Goal: Task Accomplishment & Management: Use online tool/utility

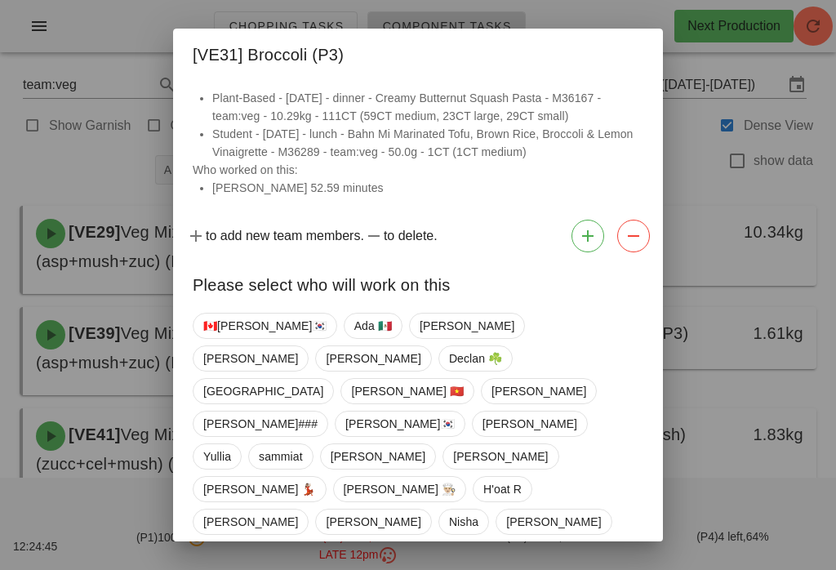
click at [746, 223] on div at bounding box center [418, 285] width 836 height 570
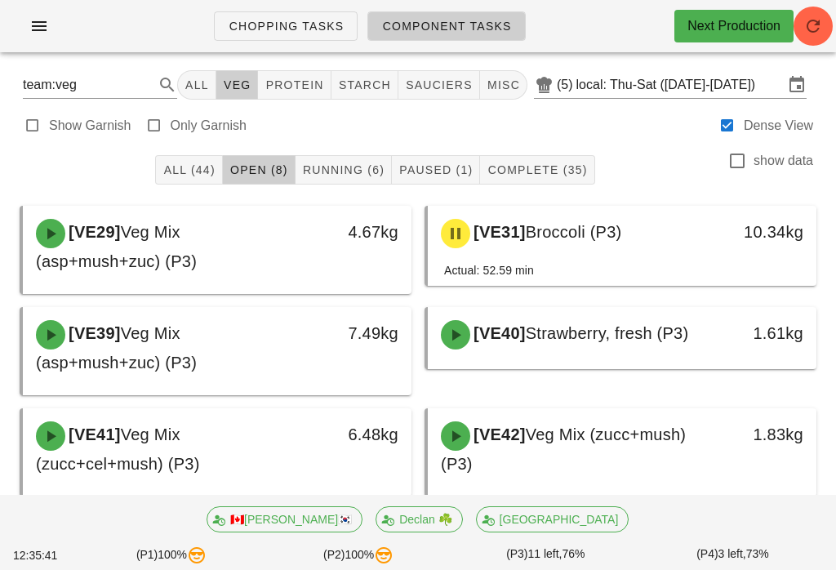
click at [37, 38] on button "button" at bounding box center [39, 25] width 52 height 29
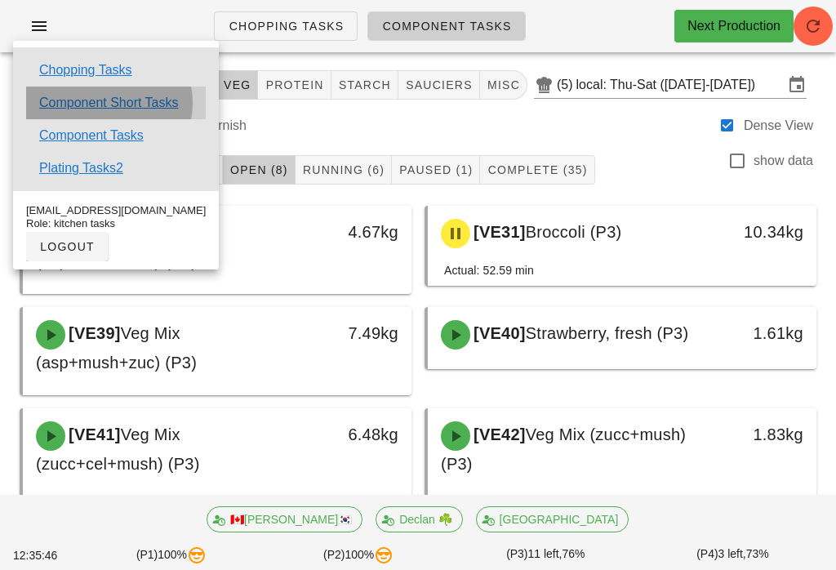
click at [118, 96] on link "Component Short Tasks" at bounding box center [108, 103] width 139 height 20
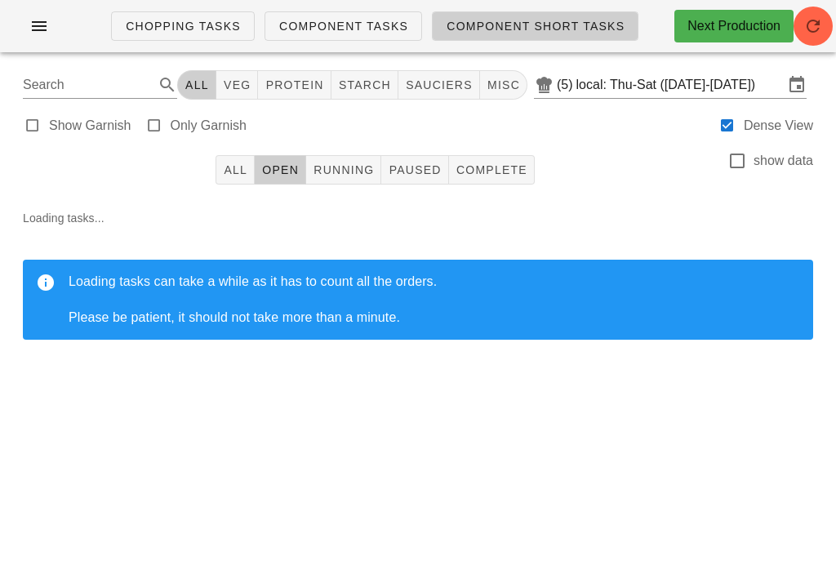
click at [229, 161] on button "All" at bounding box center [235, 169] width 39 height 29
click at [663, 87] on input "local: Thu-Sat ([DATE]-[DATE])" at bounding box center [680, 85] width 207 height 26
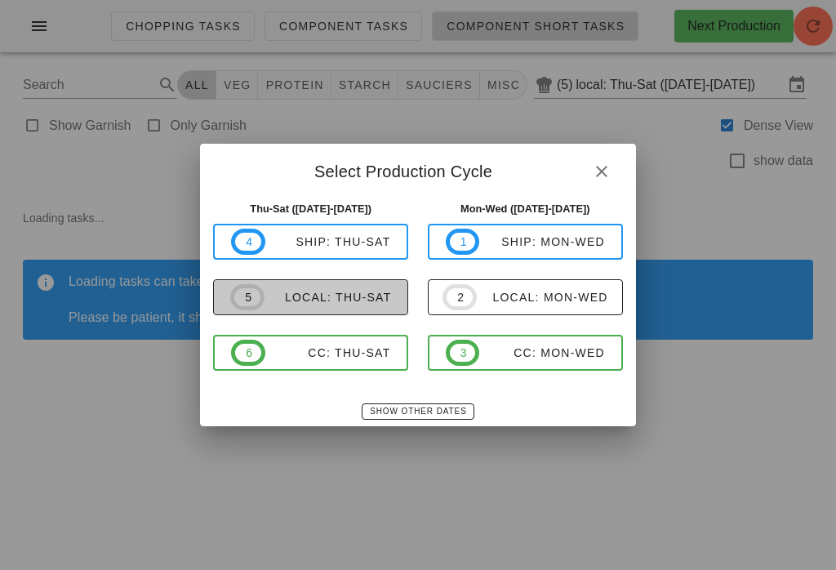
click at [373, 296] on div "local: Thu-Sat" at bounding box center [328, 297] width 127 height 13
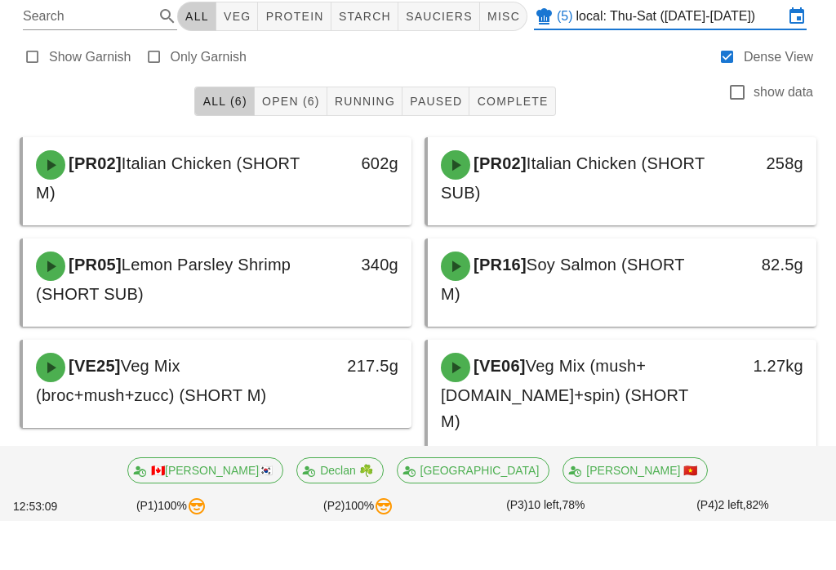
scroll to position [19, 0]
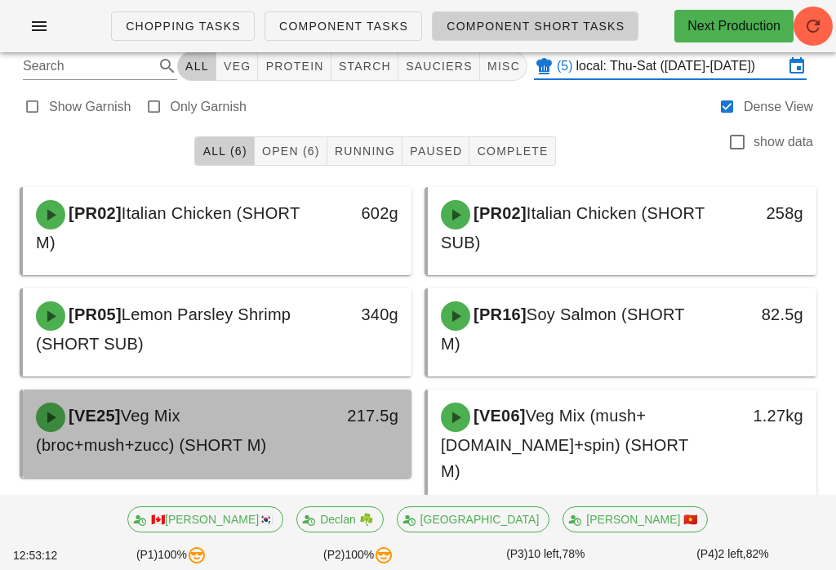
click at [272, 430] on div "[VE25] Veg Mix (broc+mush+zucc) (SHORT M)" at bounding box center [169, 430] width 287 height 75
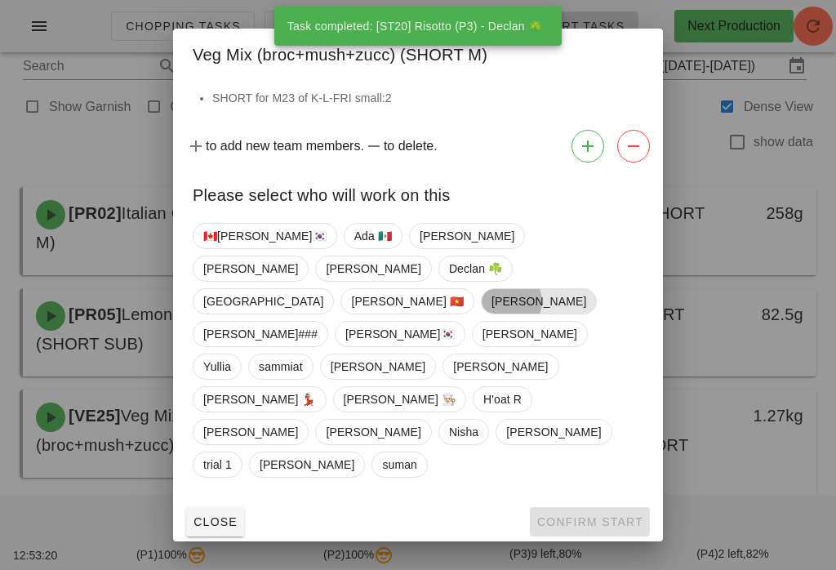
click at [492, 314] on span "[PERSON_NAME]" at bounding box center [539, 301] width 95 height 24
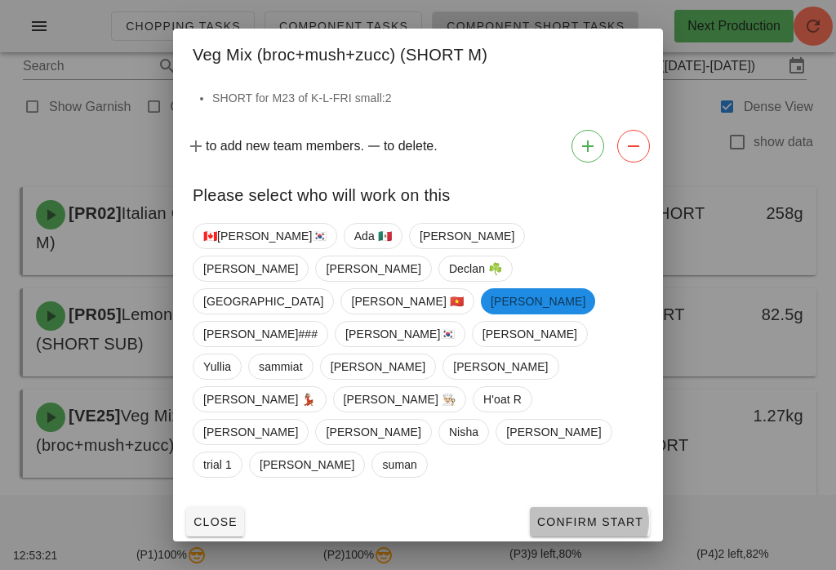
click at [601, 515] on span "Confirm Start" at bounding box center [590, 521] width 107 height 13
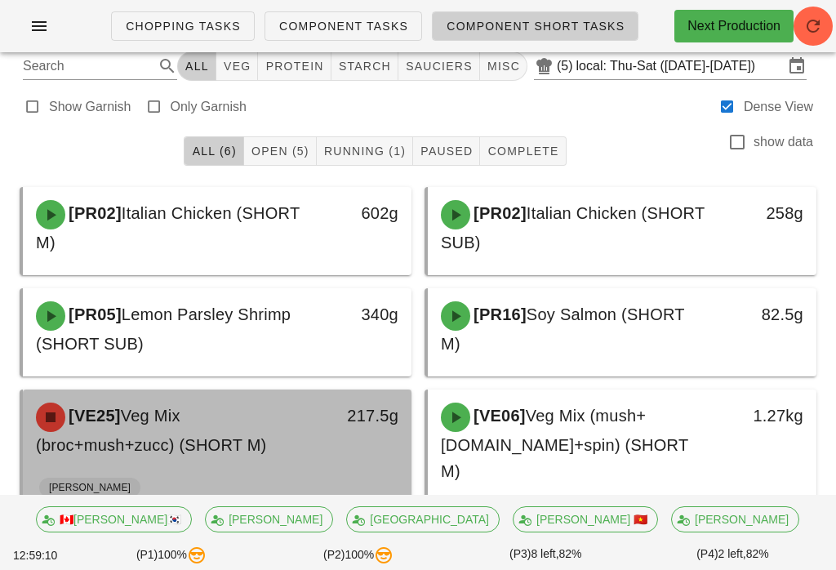
click at [280, 414] on div "[VE25] Veg Mix (broc+mush+zucc) (SHORT M)" at bounding box center [169, 430] width 287 height 75
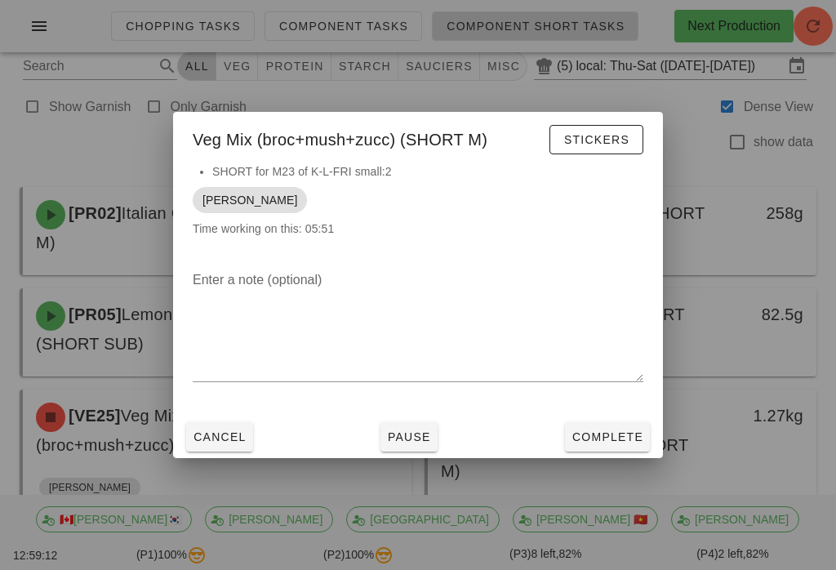
click at [427, 435] on button "Pause" at bounding box center [409, 436] width 57 height 29
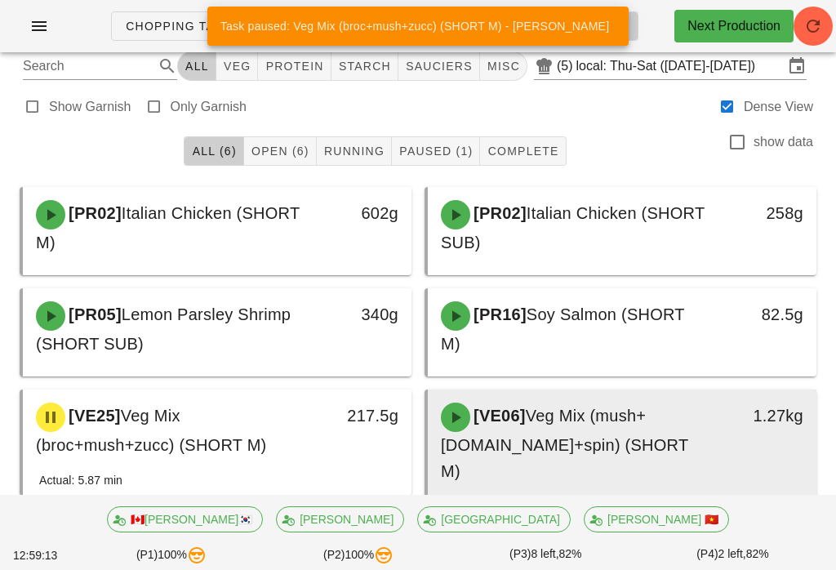
click at [638, 451] on span "Veg Mix (mush+[DOMAIN_NAME]+spin) (SHORT M)" at bounding box center [564, 443] width 247 height 73
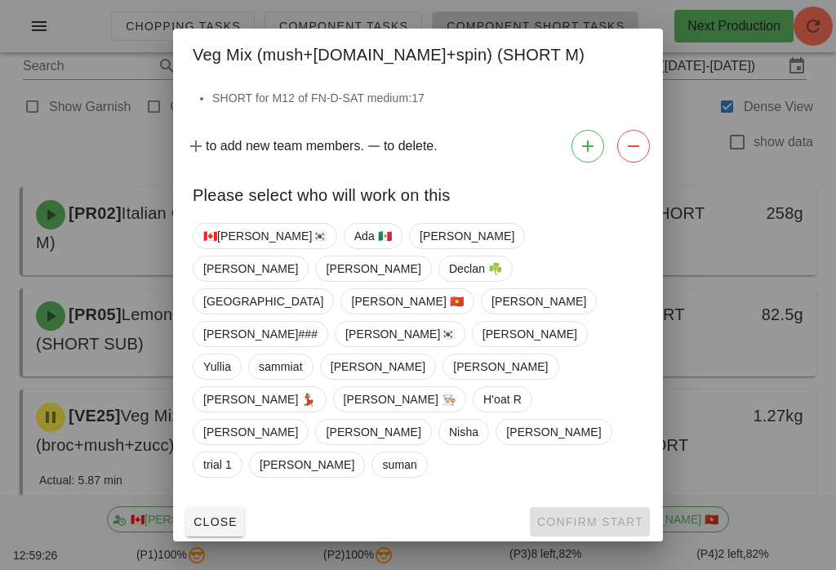
click at [103, 138] on div at bounding box center [418, 285] width 836 height 570
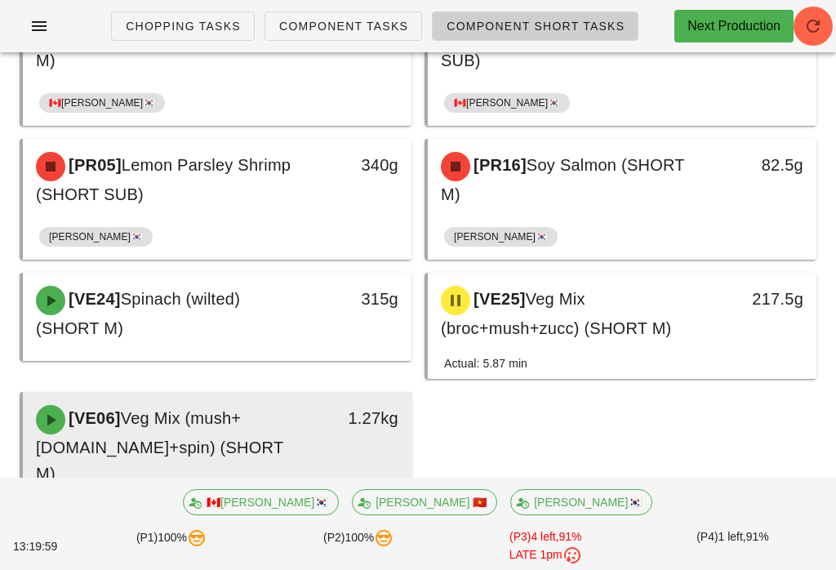
scroll to position [203, 0]
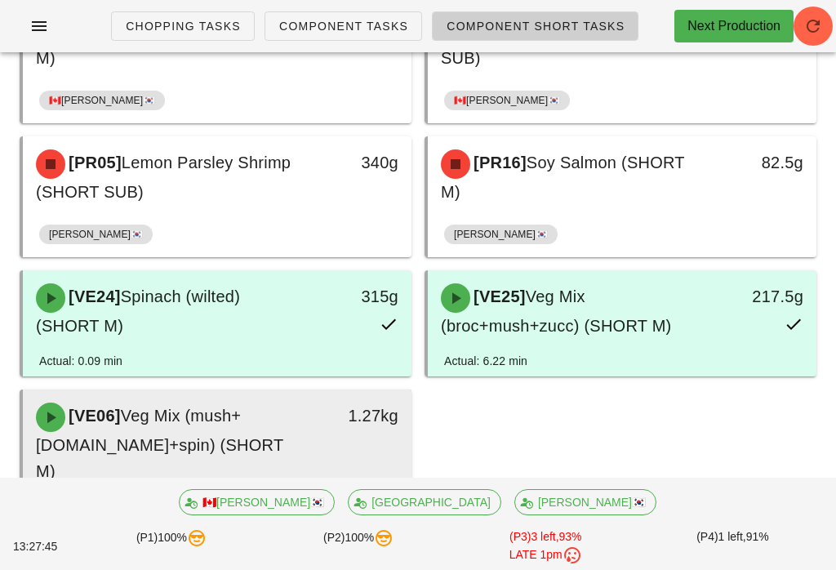
click at [304, 417] on div "[VE06] Veg Mix (mush+grn.bn+spin) (SHORT M)" at bounding box center [169, 443] width 287 height 101
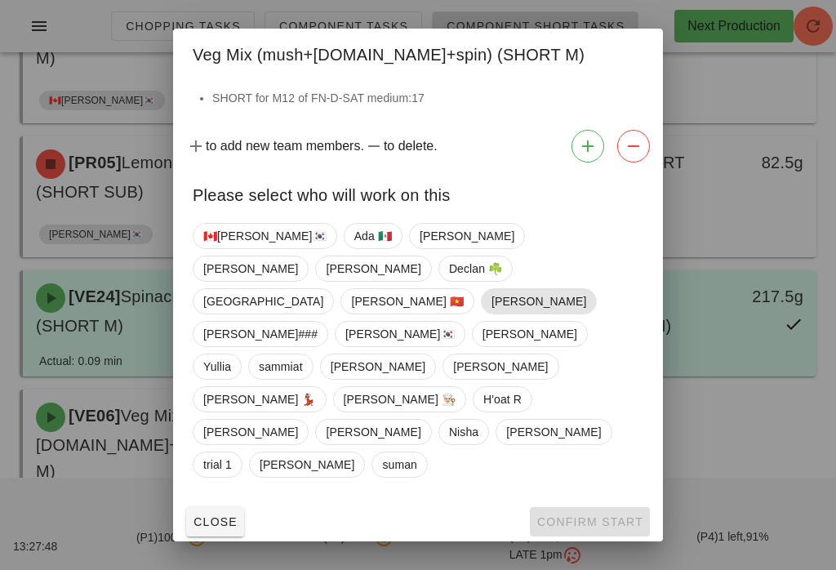
click at [492, 314] on span "[PERSON_NAME]" at bounding box center [539, 301] width 95 height 24
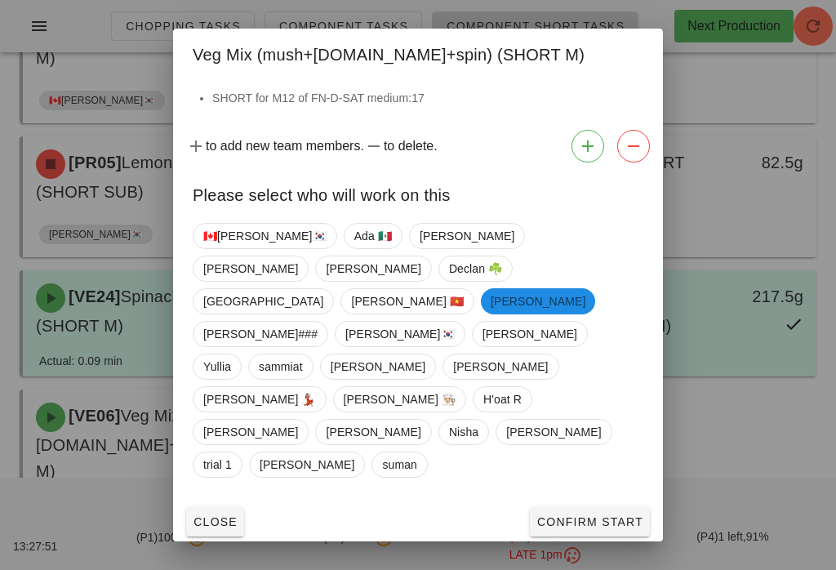
click at [615, 515] on span "Confirm Start" at bounding box center [590, 521] width 107 height 13
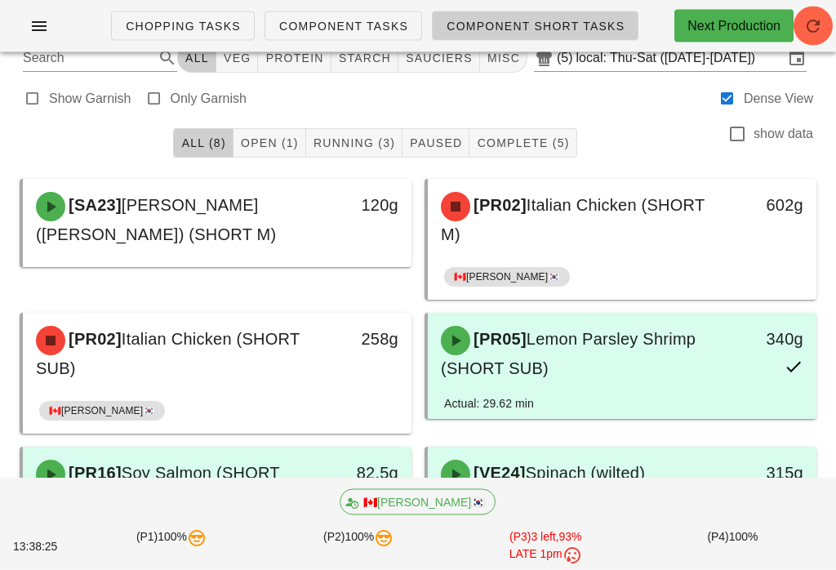
scroll to position [0, 0]
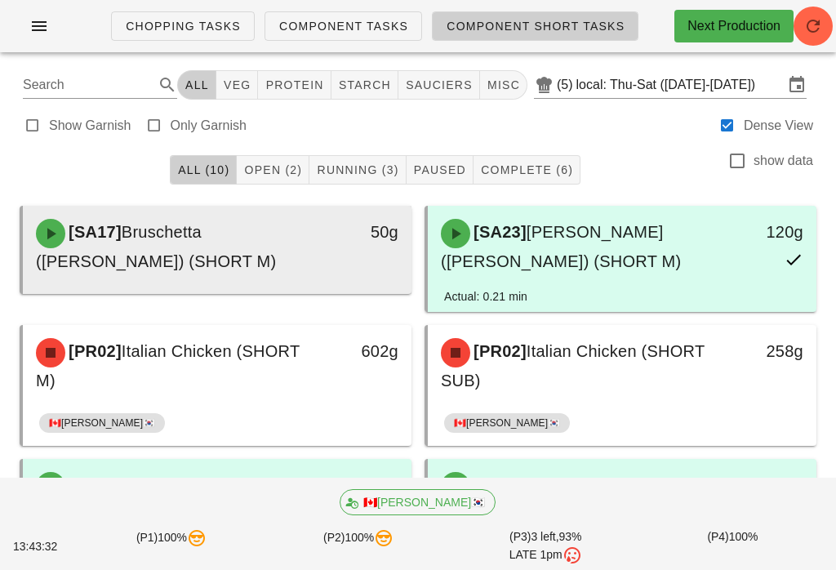
click at [188, 238] on span "Bruschetta ([PERSON_NAME]) (SHORT M)" at bounding box center [156, 246] width 240 height 47
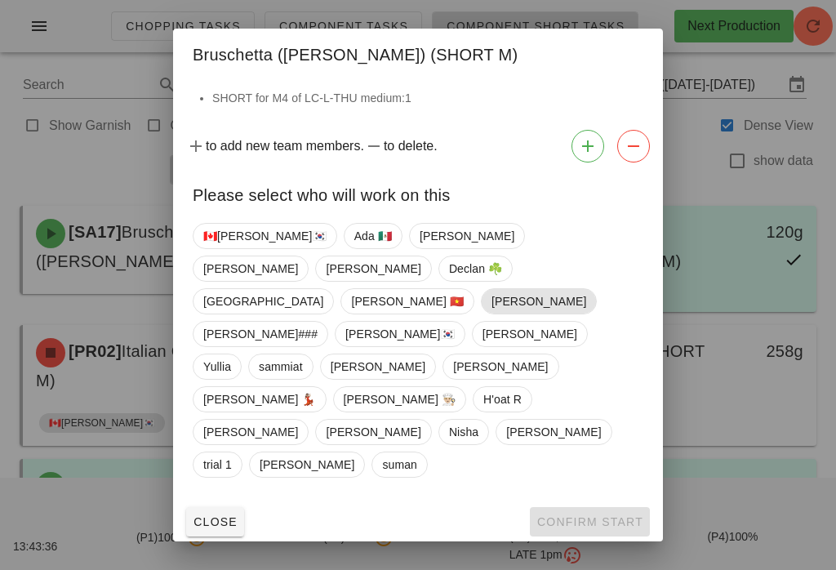
click at [481, 314] on span "[PERSON_NAME]" at bounding box center [539, 301] width 116 height 26
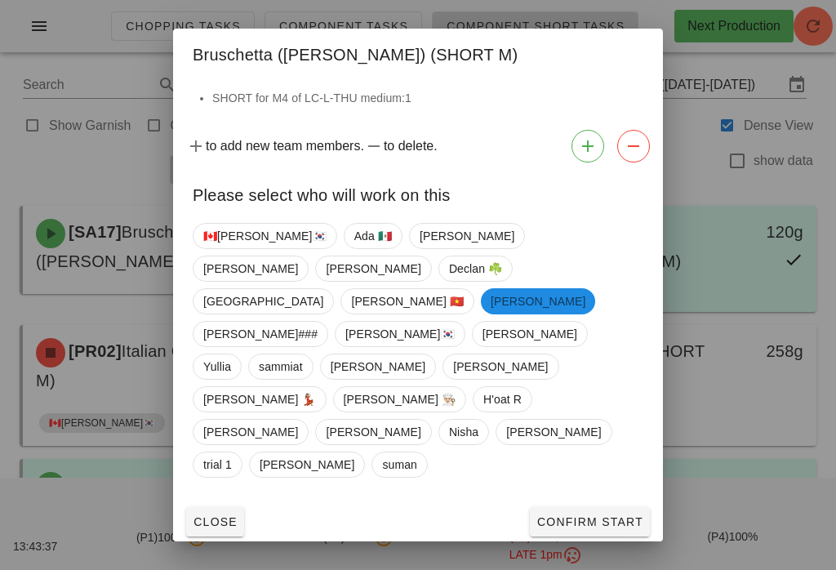
click at [608, 515] on span "Confirm Start" at bounding box center [590, 521] width 107 height 13
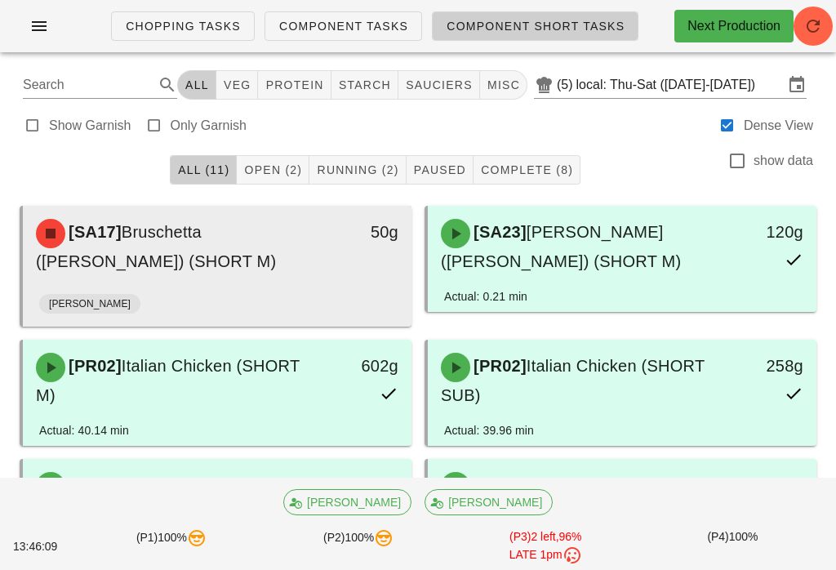
click at [305, 248] on div "[SA17] Bruschetta (ramekin) (SHORT M)" at bounding box center [169, 246] width 287 height 75
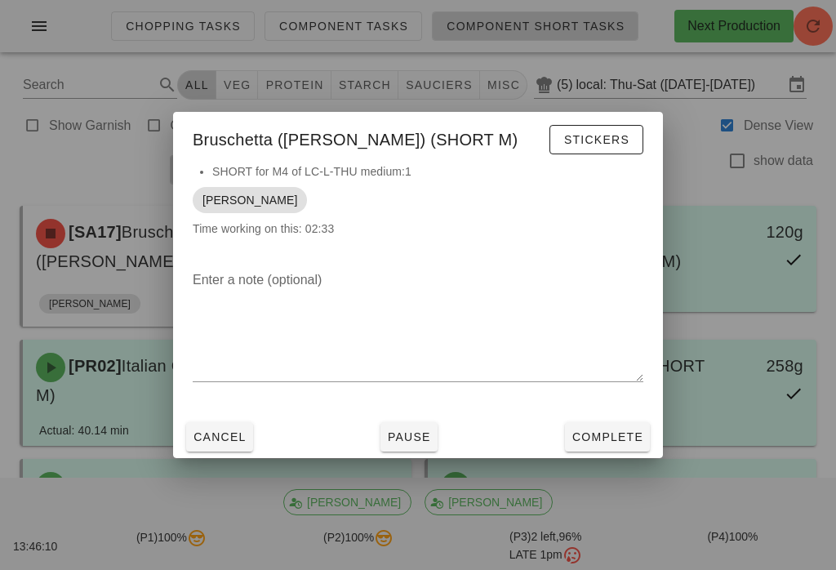
click at [606, 427] on button "Complete" at bounding box center [607, 436] width 85 height 29
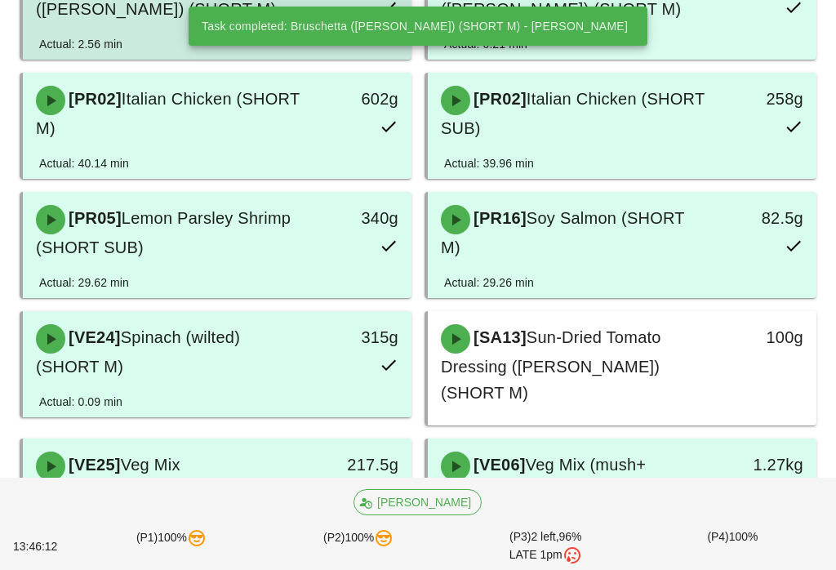
scroll to position [256, 0]
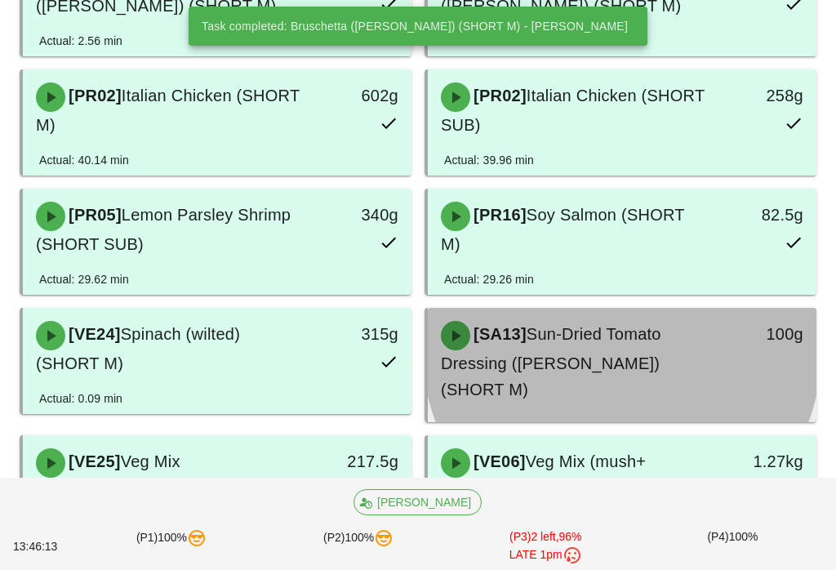
click at [599, 344] on span "Sun-Dried Tomato Dressing ([PERSON_NAME]) (SHORT M)" at bounding box center [551, 361] width 220 height 73
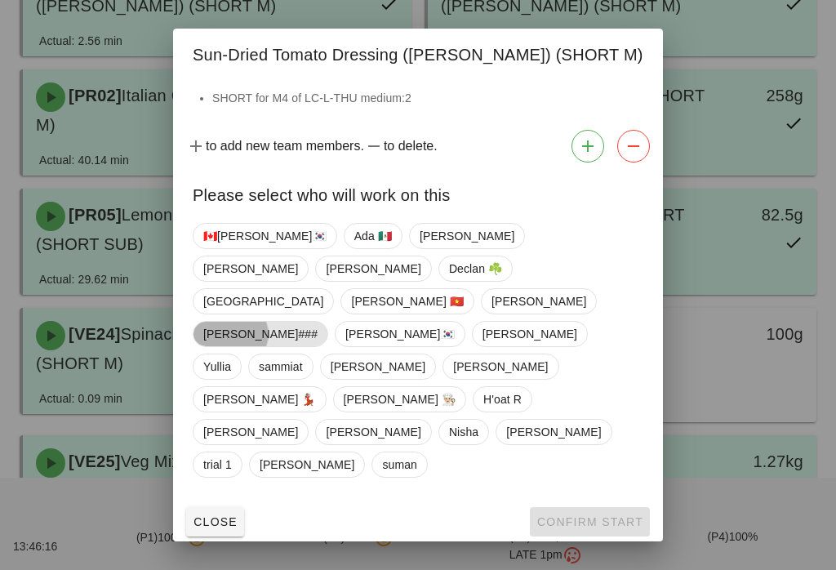
click at [318, 346] on span "[PERSON_NAME]###" at bounding box center [260, 334] width 114 height 24
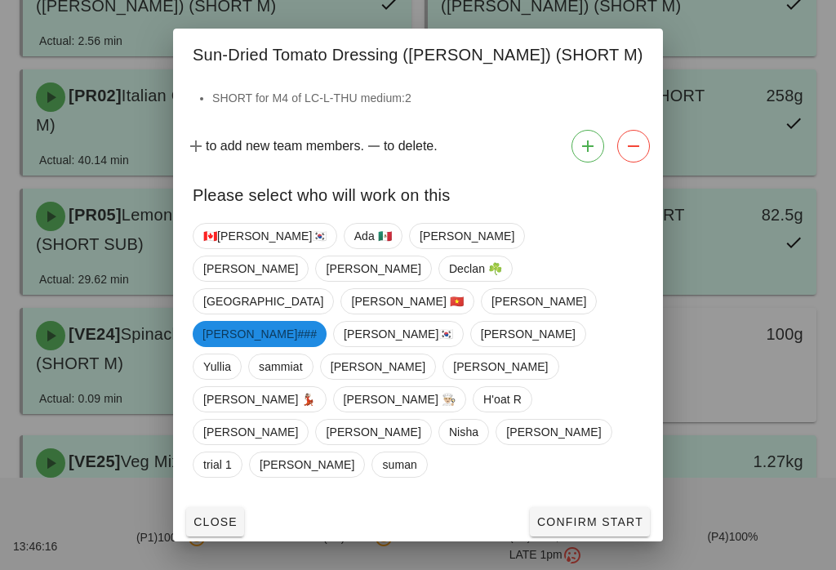
click at [586, 515] on span "Confirm Start" at bounding box center [590, 521] width 107 height 13
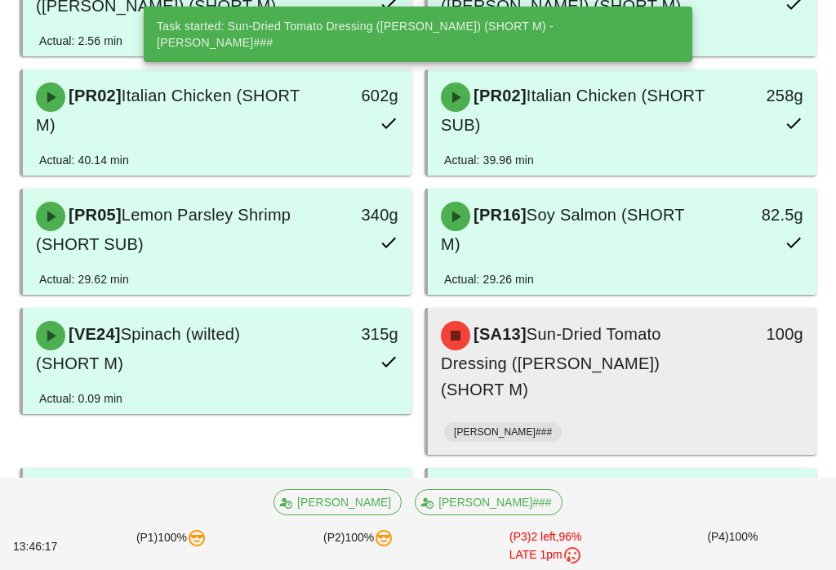
click at [527, 343] on span "[SA13]" at bounding box center [498, 334] width 56 height 18
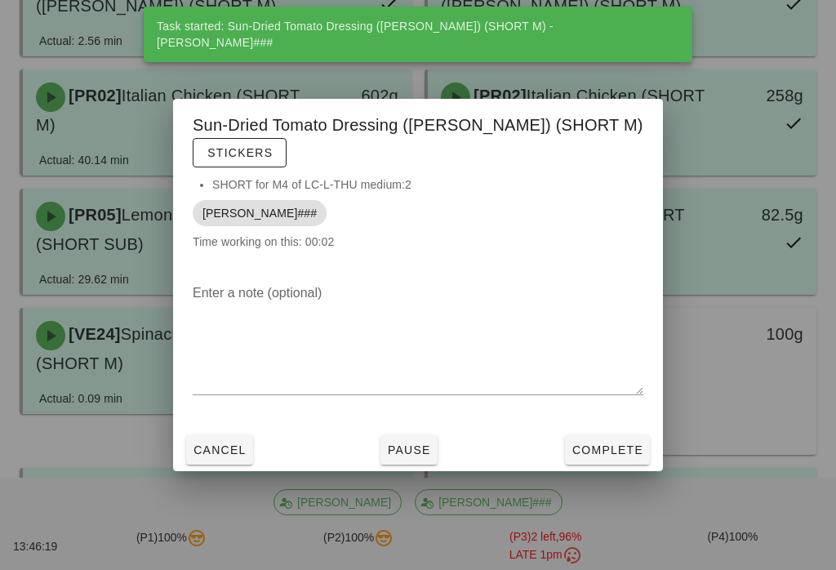
click at [593, 456] on span "Complete" at bounding box center [608, 449] width 72 height 13
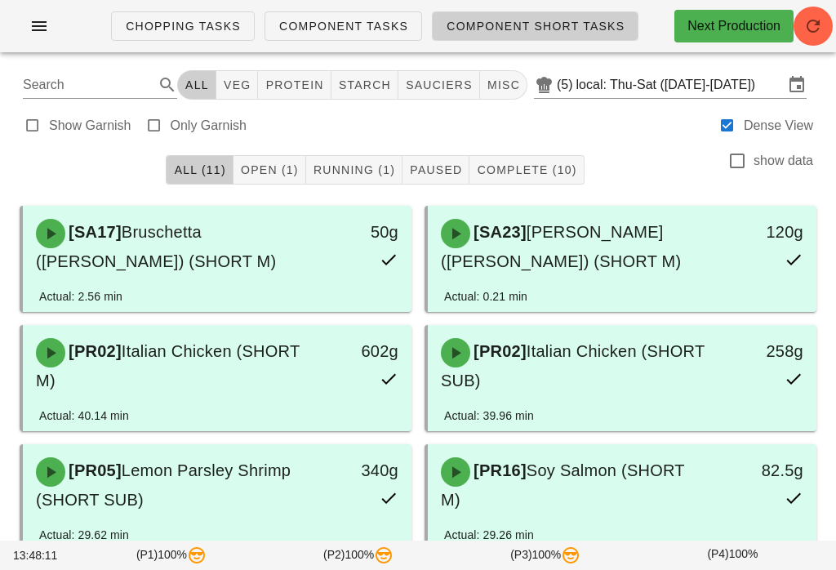
click at [265, 155] on button "Open (1)" at bounding box center [270, 169] width 73 height 29
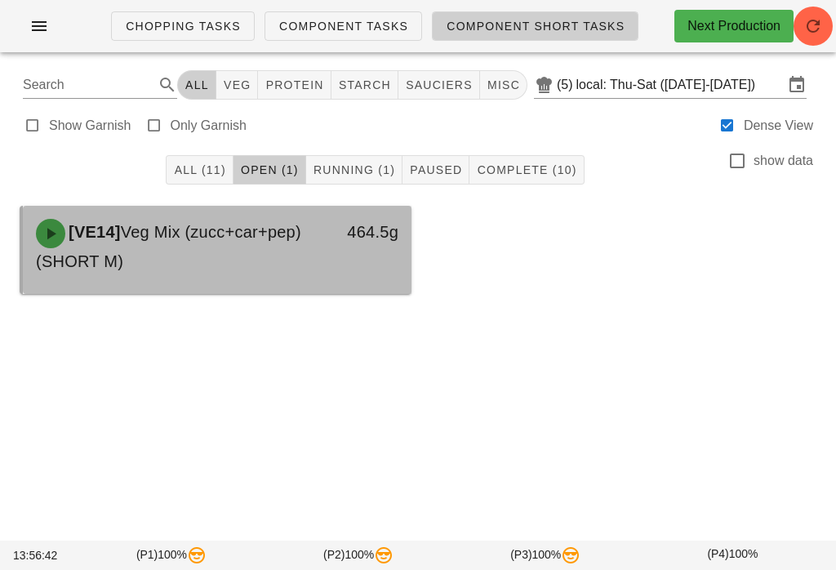
click at [284, 287] on div at bounding box center [217, 290] width 356 height 7
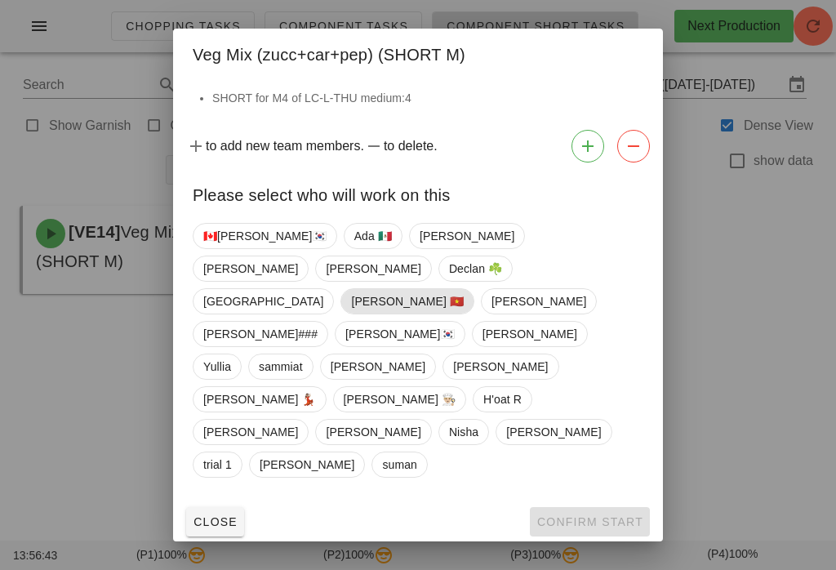
click at [351, 314] on span "[PERSON_NAME] 🇻🇳" at bounding box center [407, 301] width 113 height 24
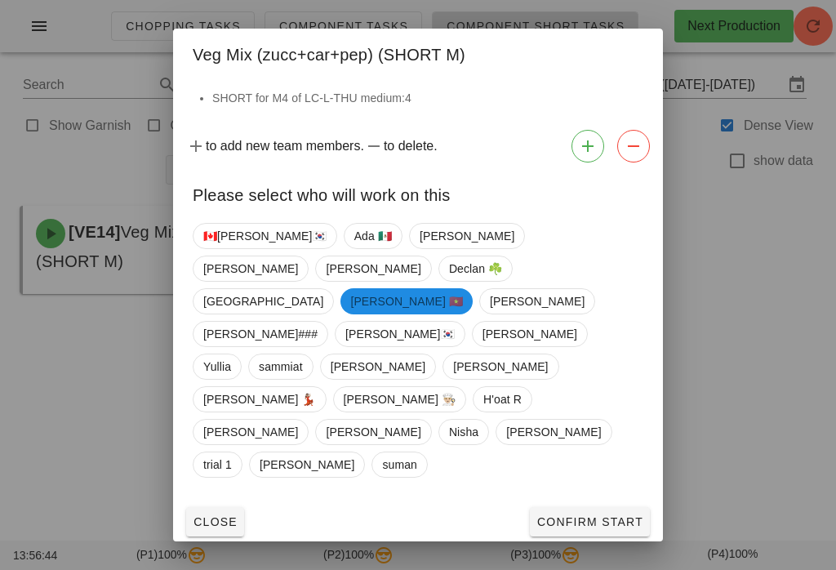
click at [597, 515] on span "Confirm Start" at bounding box center [590, 521] width 107 height 13
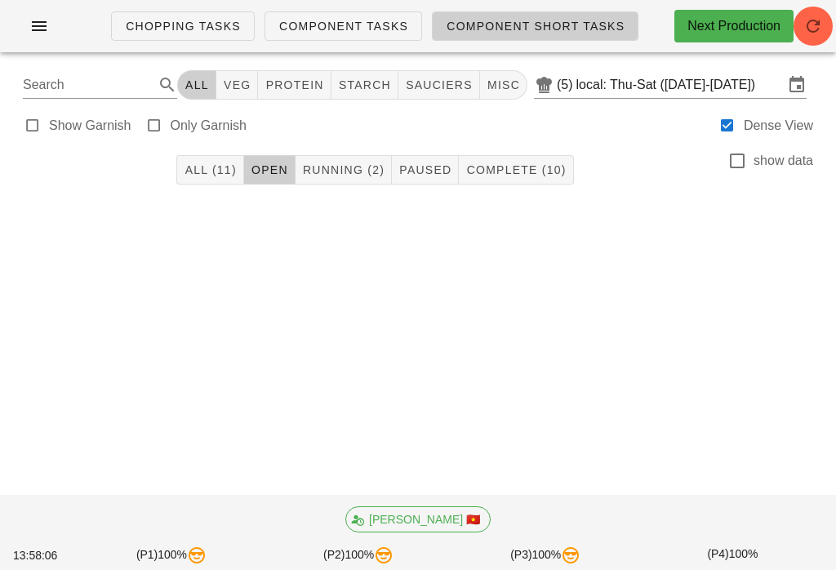
click at [323, 141] on div "Show Garnish Only Garnish Dense View" at bounding box center [418, 124] width 817 height 39
click at [337, 169] on span "Running (2)" at bounding box center [343, 169] width 82 height 13
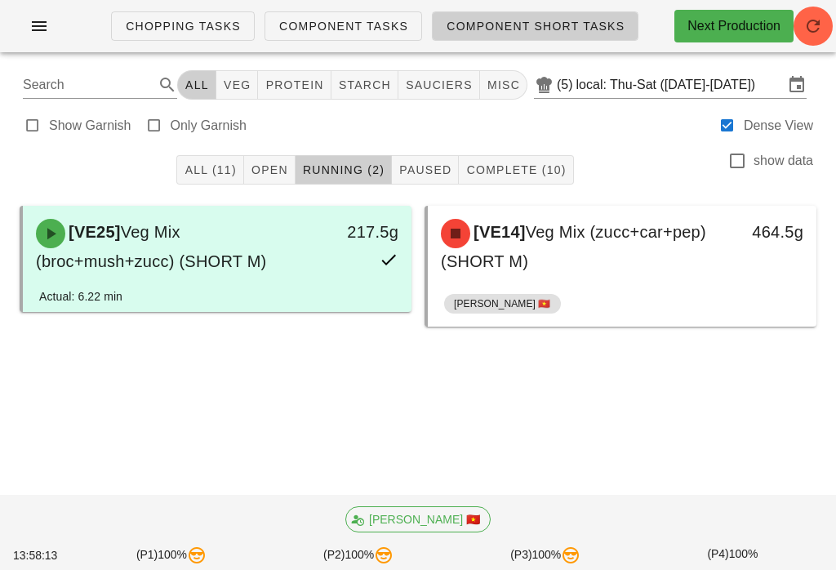
click at [282, 157] on button "Open" at bounding box center [269, 169] width 51 height 29
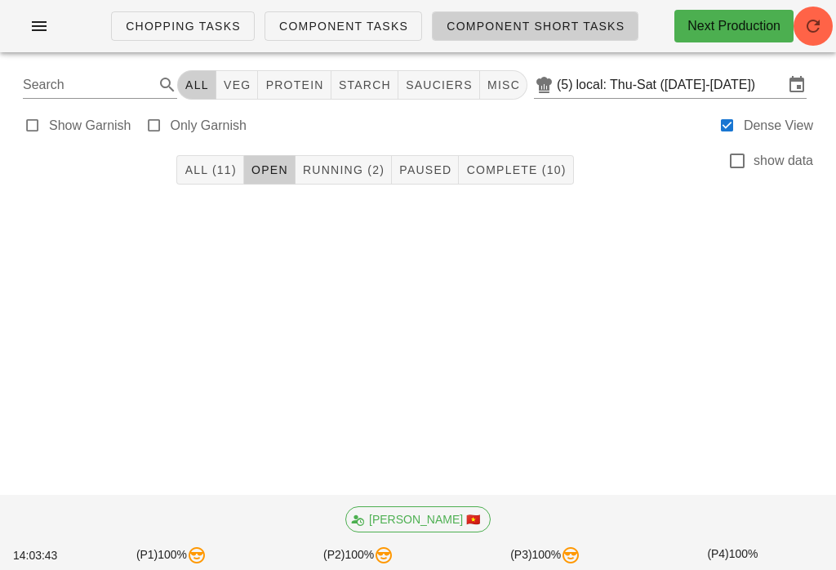
click at [351, 168] on span "Running (2)" at bounding box center [343, 169] width 82 height 13
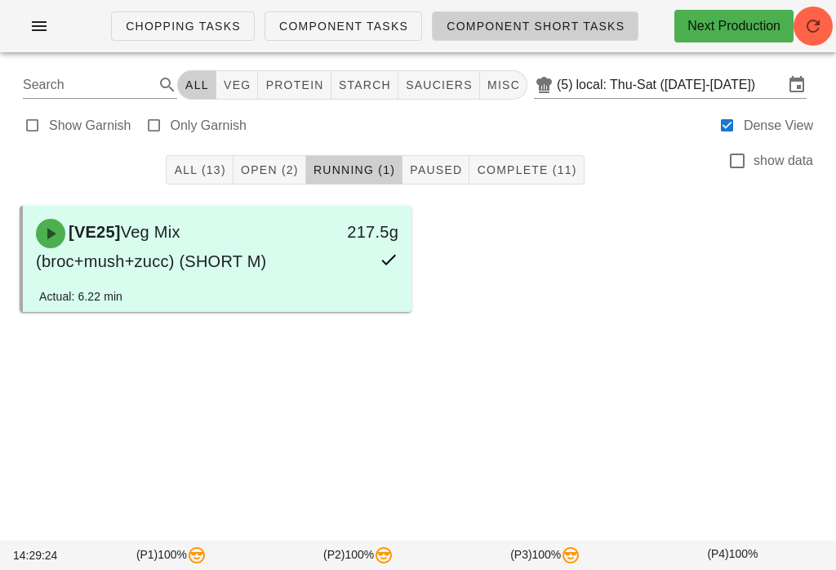
click at [277, 168] on span "Open (2)" at bounding box center [269, 169] width 59 height 13
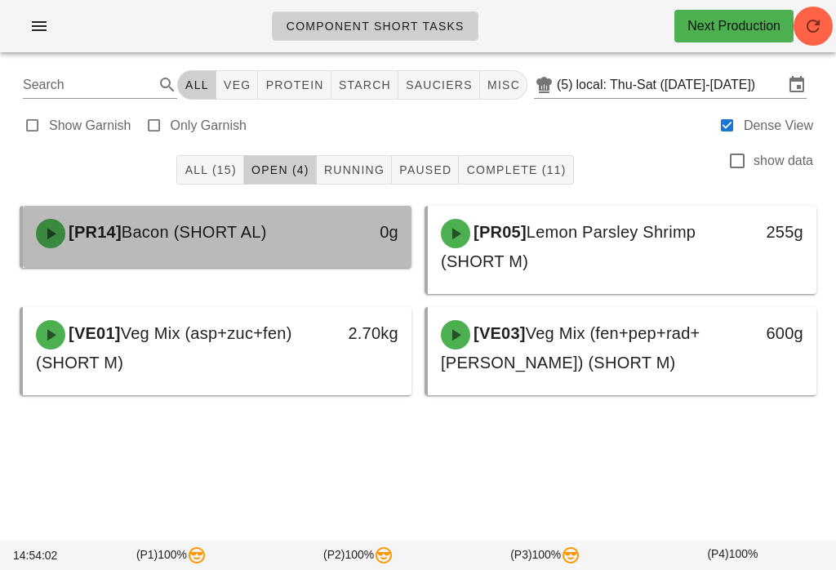
click at [390, 219] on div "0g" at bounding box center [361, 232] width 76 height 26
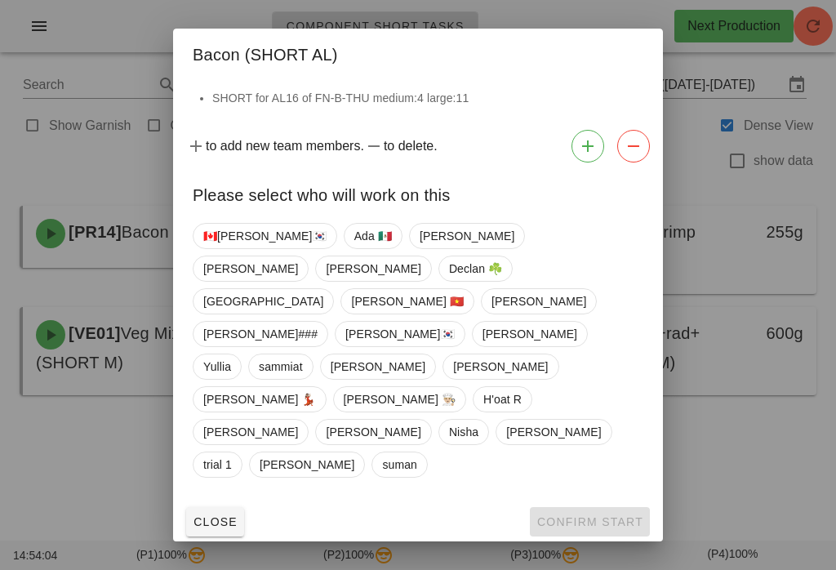
click at [745, 384] on div at bounding box center [418, 285] width 836 height 570
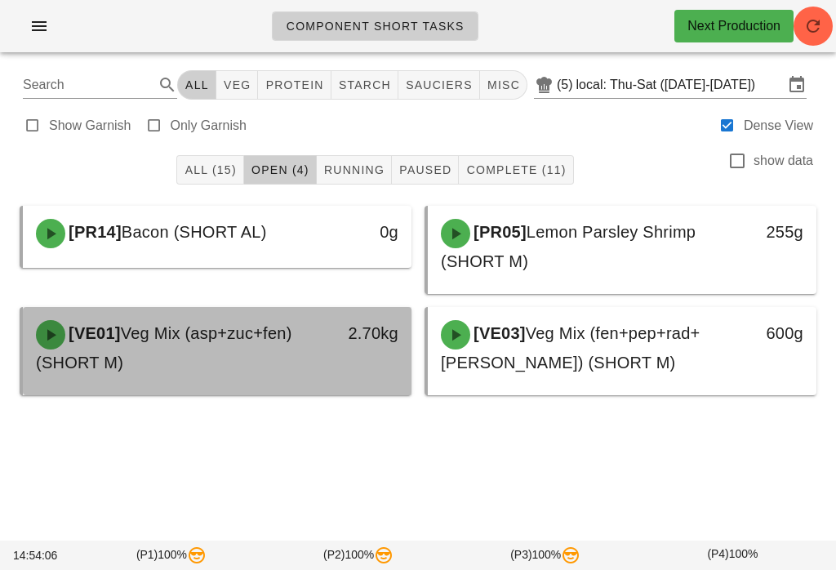
click at [397, 349] on div "2.70kg" at bounding box center [361, 347] width 96 height 75
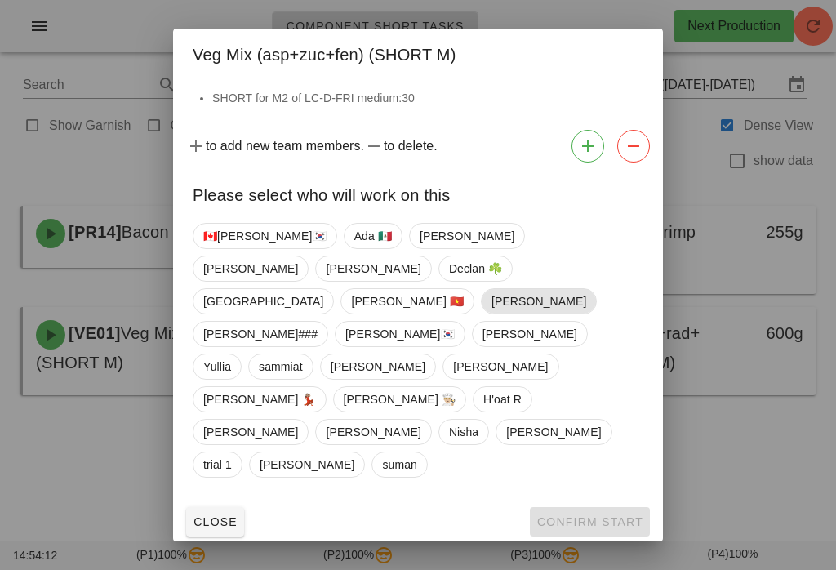
click at [492, 314] on span "[PERSON_NAME]" at bounding box center [539, 301] width 95 height 24
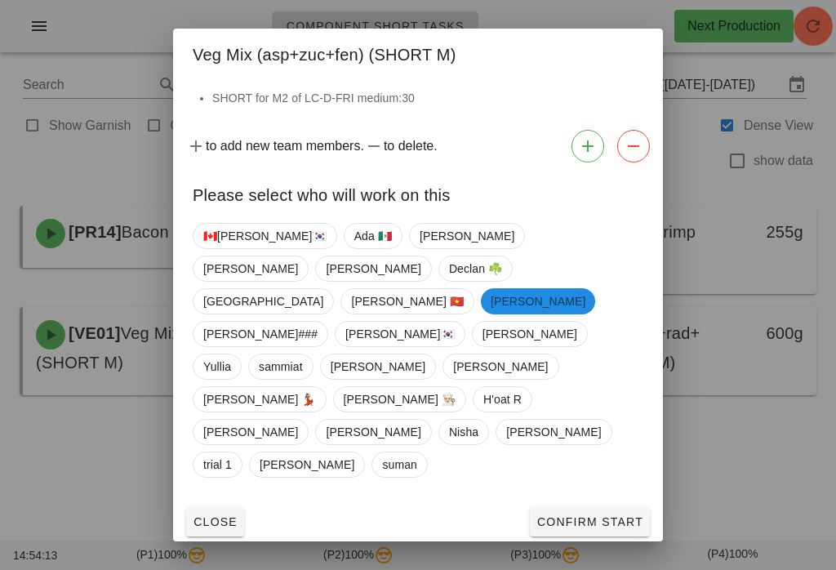
click at [613, 507] on button "Confirm Start" at bounding box center [590, 521] width 120 height 29
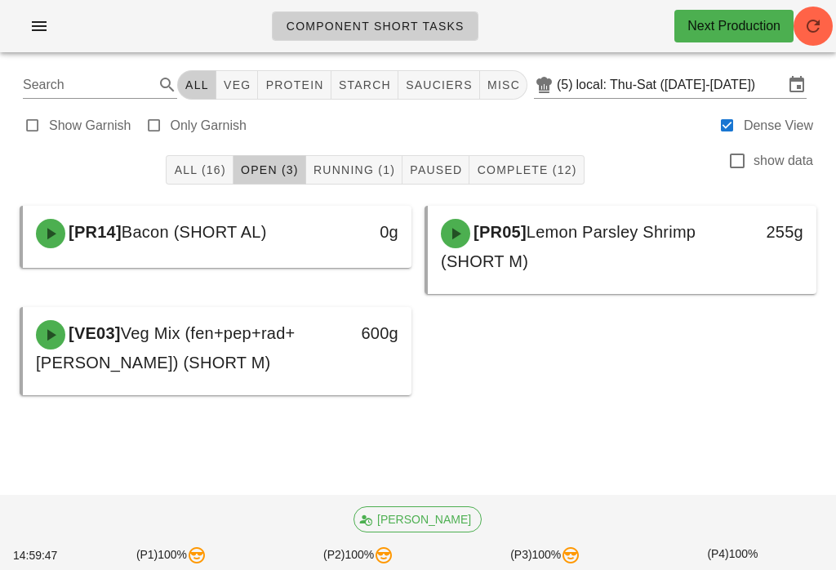
click at [211, 152] on div "All (16) Open (3) Running (1) Paused Complete (12) show data" at bounding box center [418, 170] width 817 height 52
click at [337, 158] on button "Running (1)" at bounding box center [354, 169] width 96 height 29
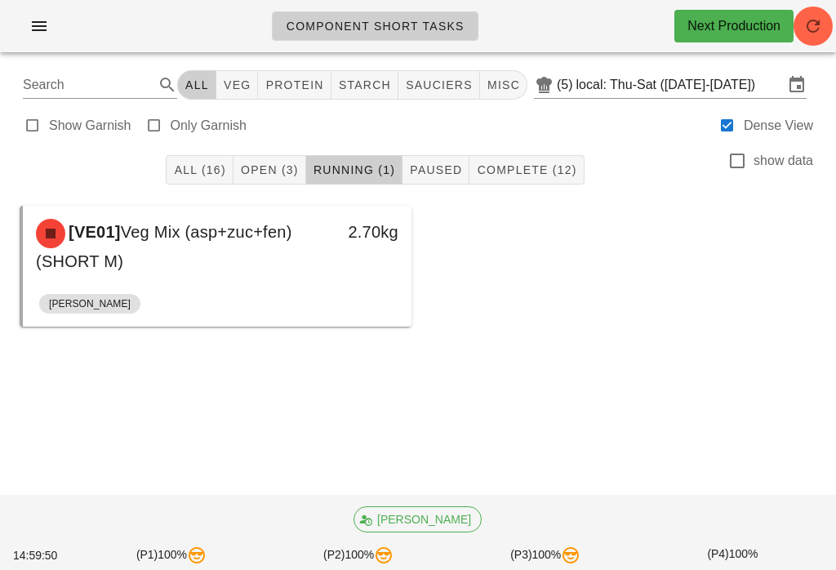
click at [354, 168] on span "Running (1)" at bounding box center [354, 169] width 82 height 13
click at [278, 158] on button "Open (3)" at bounding box center [270, 169] width 73 height 29
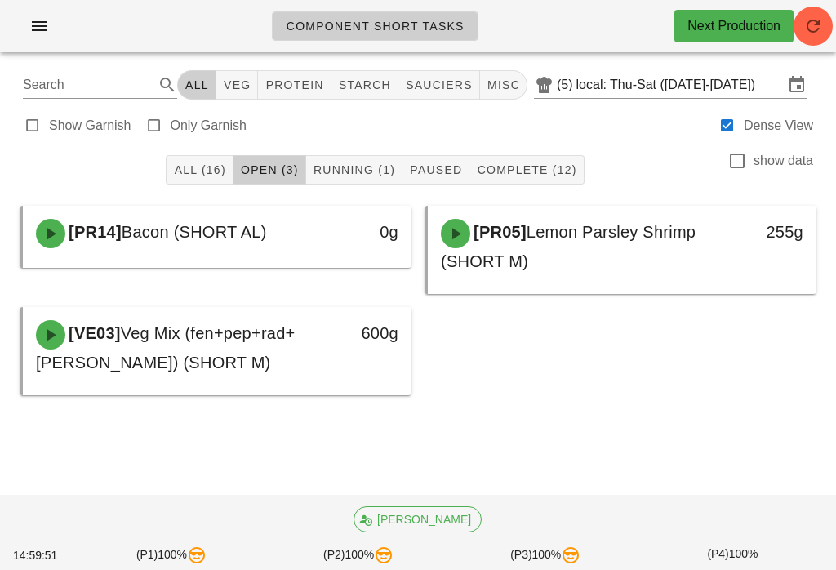
click at [361, 165] on span "Running (1)" at bounding box center [354, 169] width 82 height 13
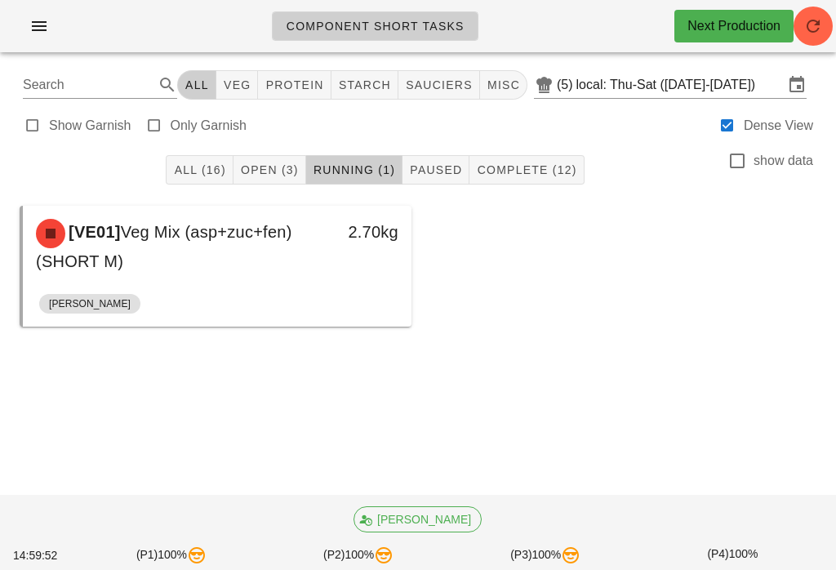
click at [833, 20] on span "button" at bounding box center [813, 26] width 39 height 20
click at [194, 170] on span "All (16)" at bounding box center [199, 169] width 52 height 13
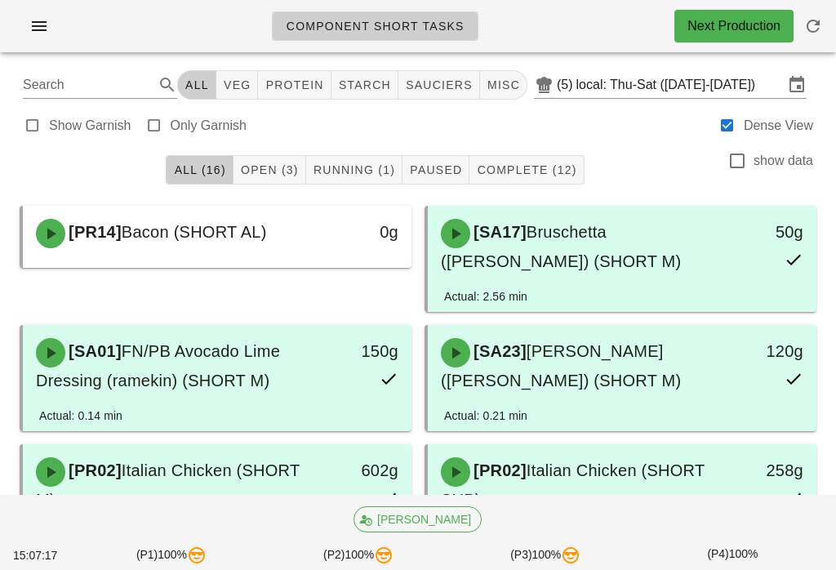
click at [265, 170] on span "Open (3)" at bounding box center [269, 169] width 59 height 13
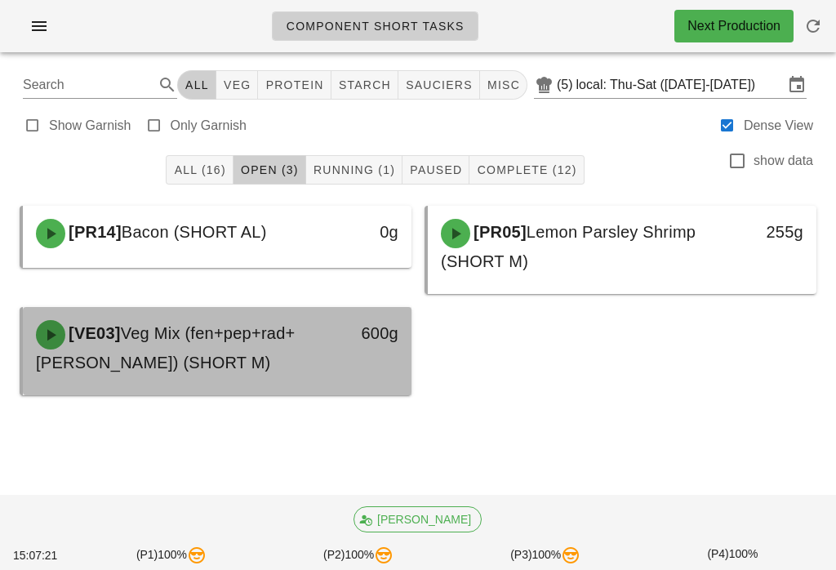
click at [256, 339] on div "[VE03] Veg Mix (fen+pep+rad+tom) (SHORT M)" at bounding box center [169, 347] width 287 height 75
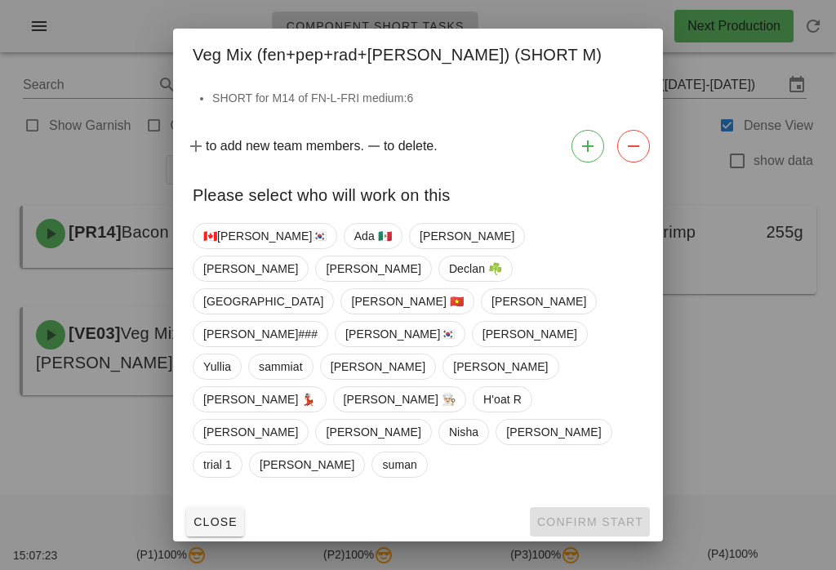
click at [87, 389] on div at bounding box center [418, 285] width 836 height 570
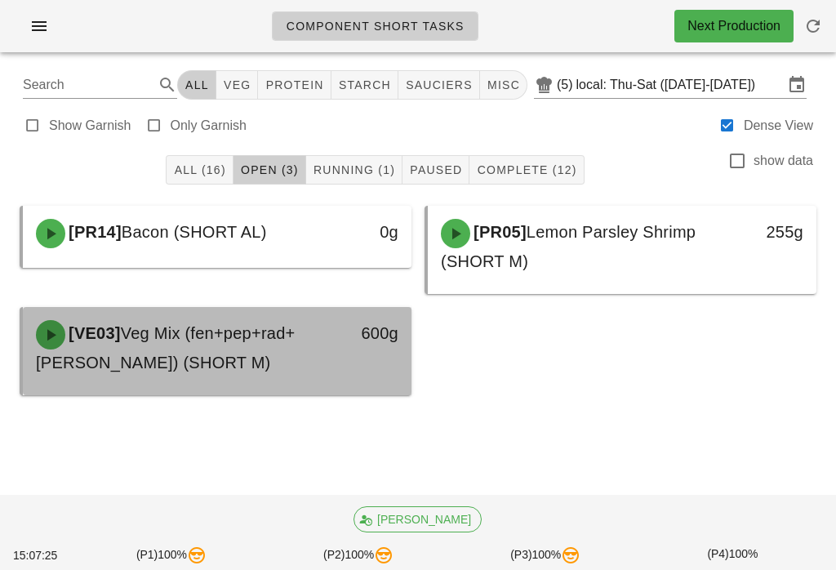
click at [202, 369] on span "Veg Mix (fen+pep+rad+[PERSON_NAME]) (SHORT M)" at bounding box center [165, 347] width 259 height 47
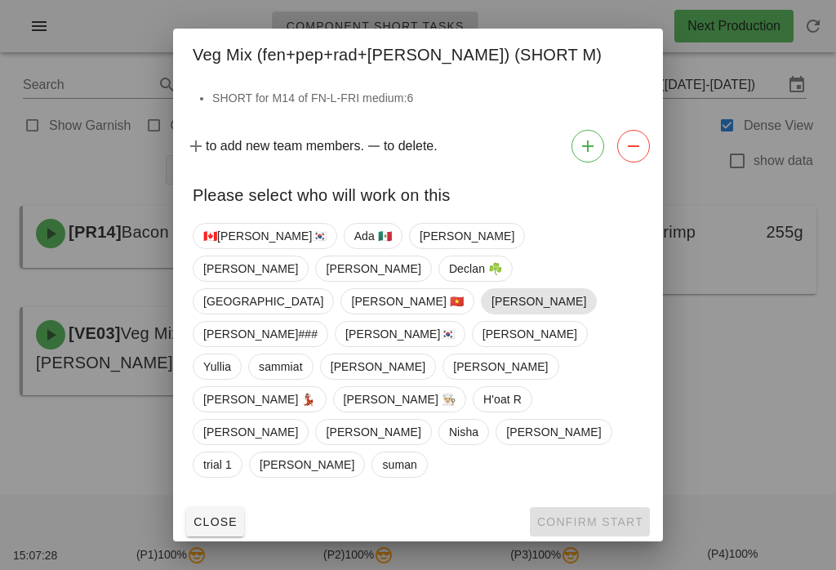
click at [481, 314] on span "[PERSON_NAME]" at bounding box center [539, 301] width 116 height 26
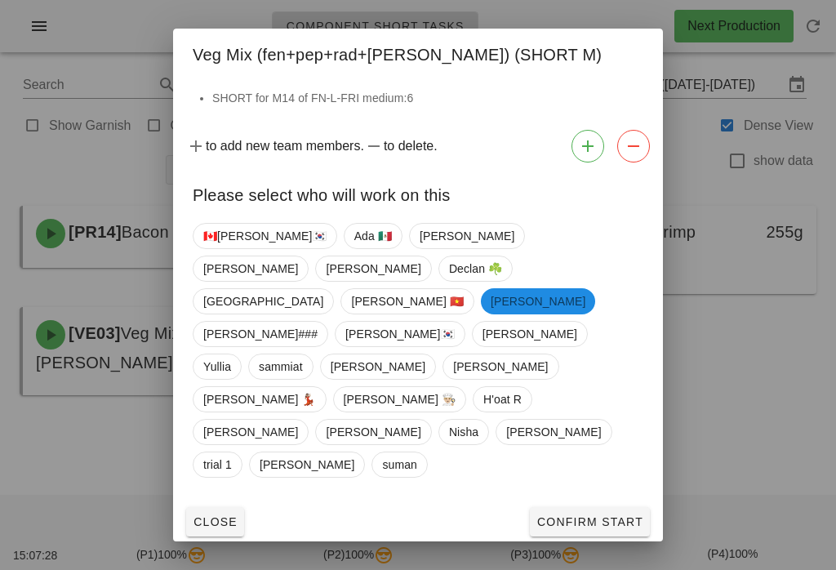
click at [609, 501] on div "Close Confirm Start" at bounding box center [418, 522] width 490 height 42
click at [603, 507] on button "Confirm Start" at bounding box center [590, 521] width 120 height 29
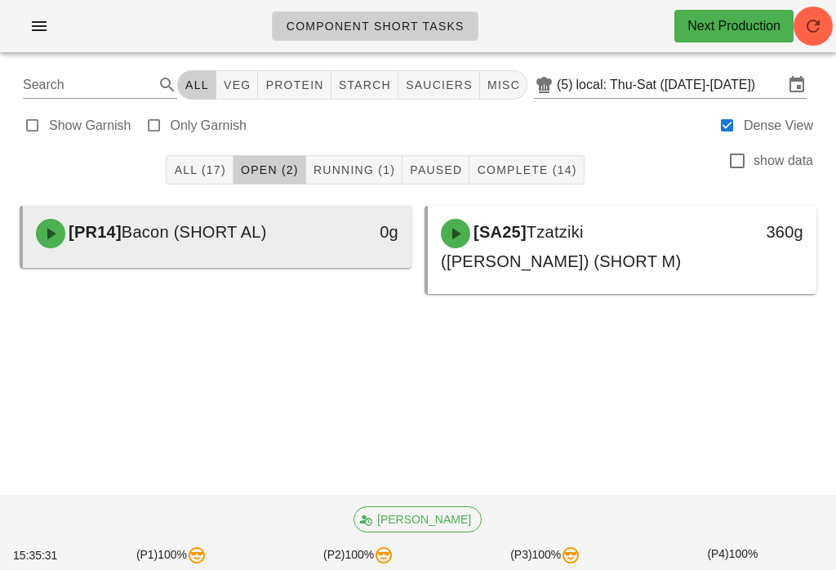
click at [333, 233] on div "0g" at bounding box center [361, 232] width 76 height 26
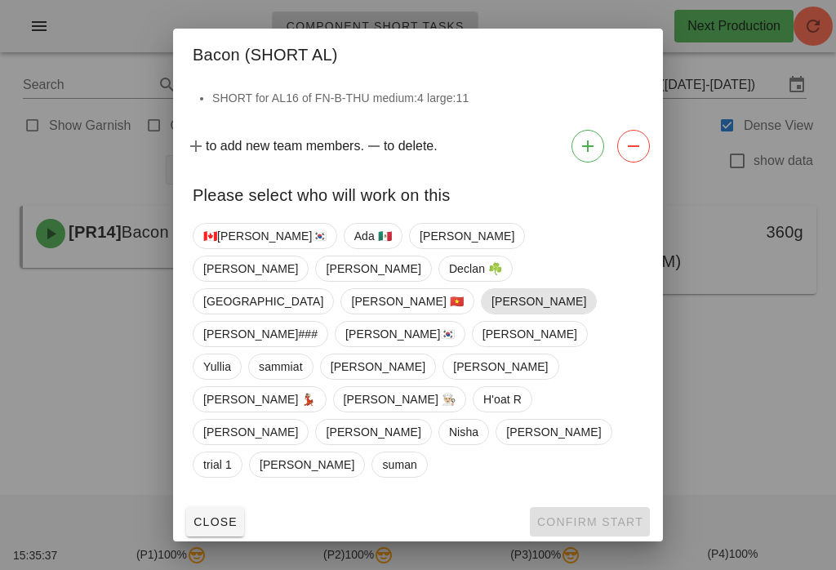
click at [492, 314] on span "[PERSON_NAME]" at bounding box center [539, 301] width 95 height 24
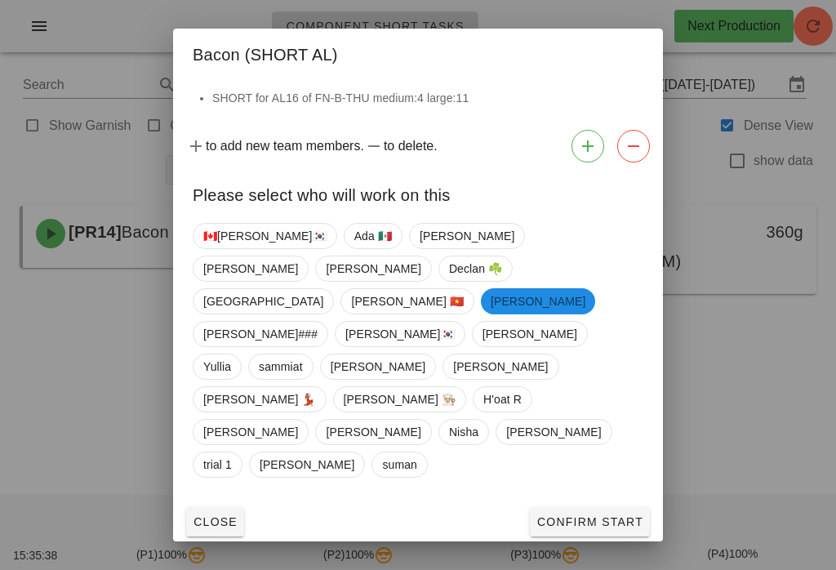
click at [583, 507] on button "Confirm Start" at bounding box center [590, 521] width 120 height 29
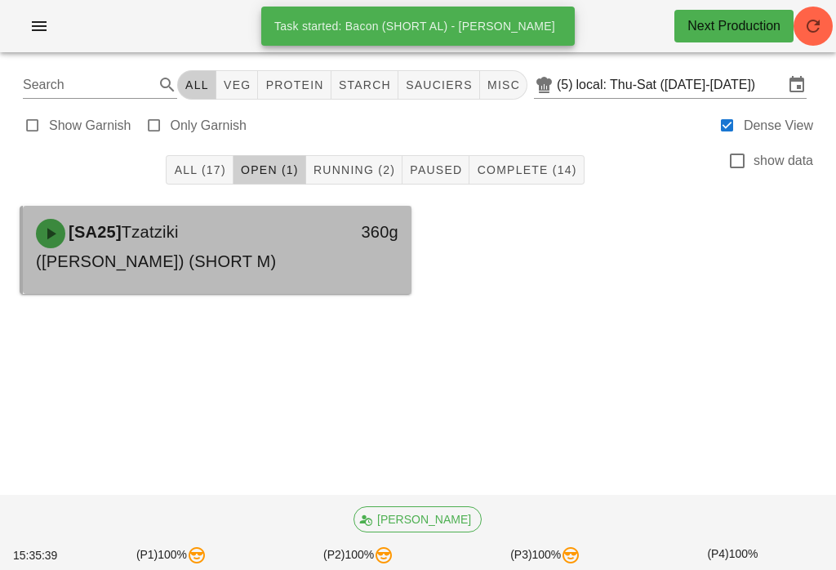
click at [355, 289] on div at bounding box center [217, 290] width 356 height 7
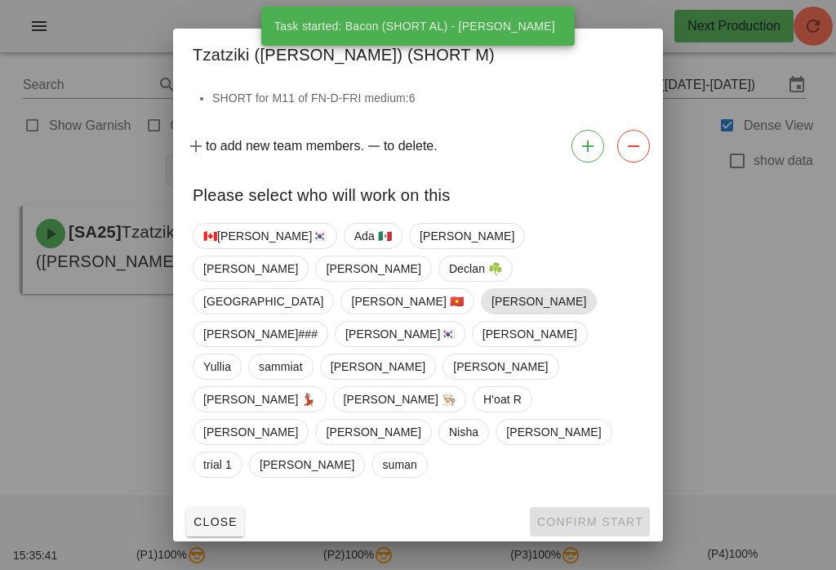
click at [492, 314] on span "[PERSON_NAME]" at bounding box center [539, 301] width 95 height 24
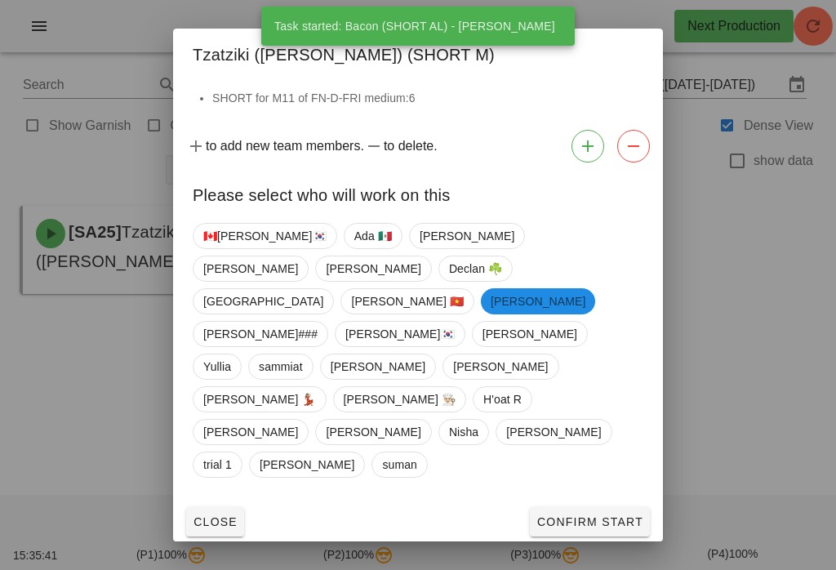
click at [594, 515] on span "Confirm Start" at bounding box center [590, 521] width 107 height 13
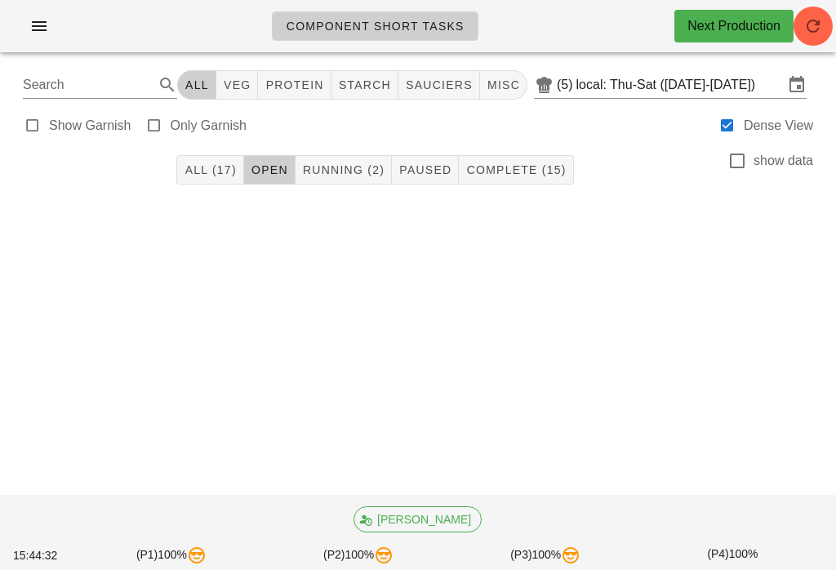
click at [832, 20] on span "button" at bounding box center [813, 26] width 39 height 20
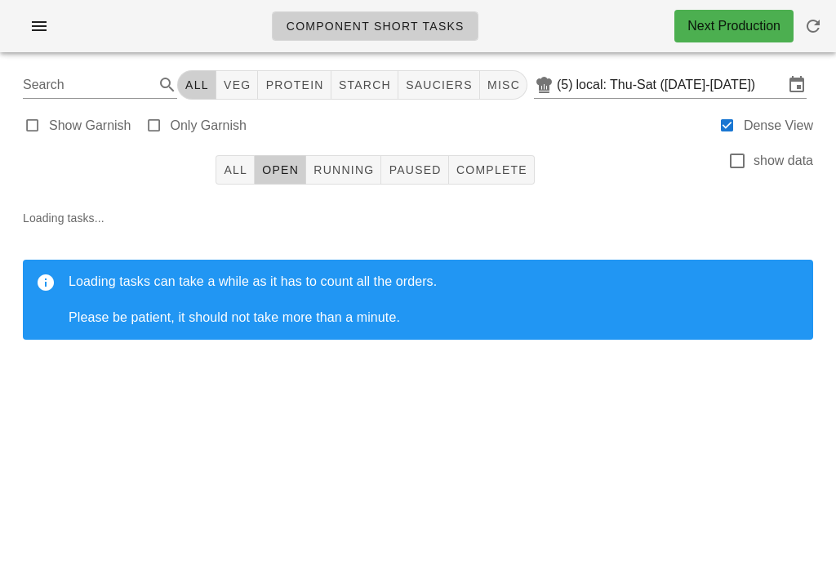
click at [239, 176] on span "All" at bounding box center [235, 169] width 24 height 13
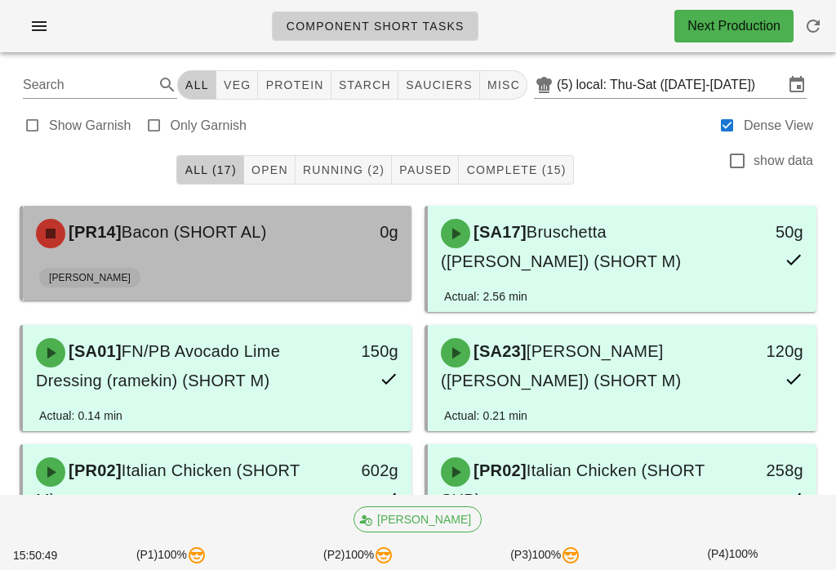
click at [285, 230] on div "[PR14] Bacon (SHORT AL)" at bounding box center [169, 233] width 287 height 49
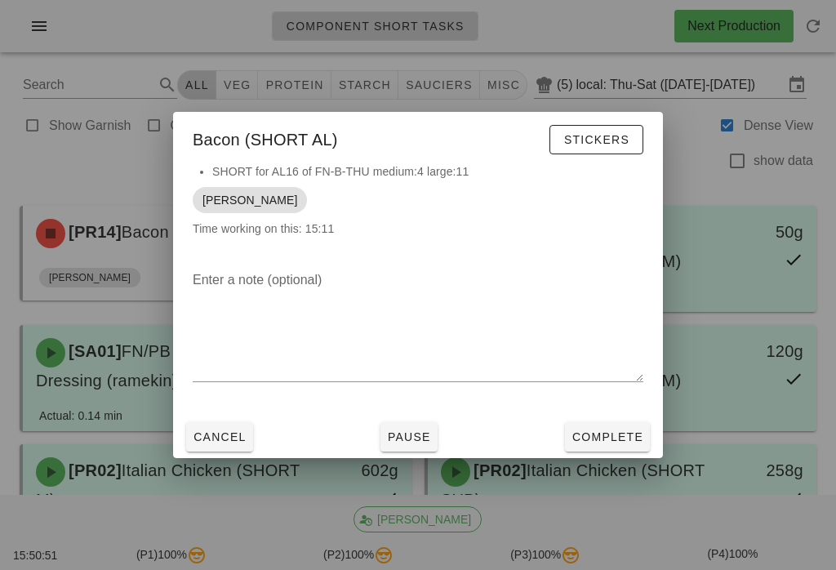
click at [618, 431] on span "Complete" at bounding box center [608, 436] width 72 height 13
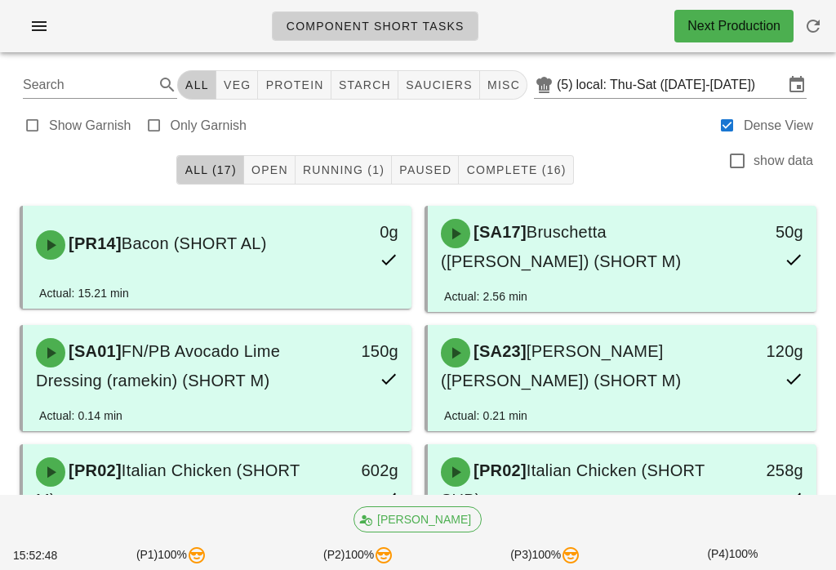
click at [279, 167] on span "Open" at bounding box center [270, 169] width 38 height 13
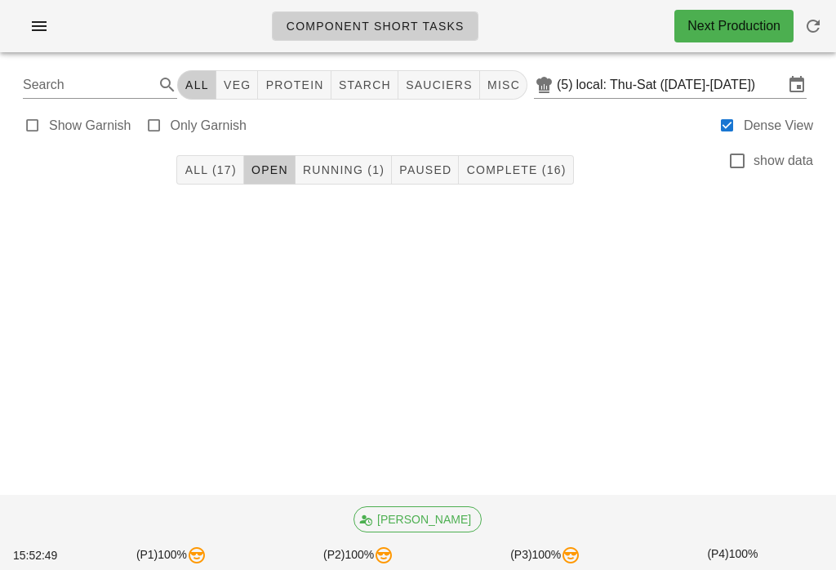
click at [342, 161] on button "Running (1)" at bounding box center [344, 169] width 96 height 29
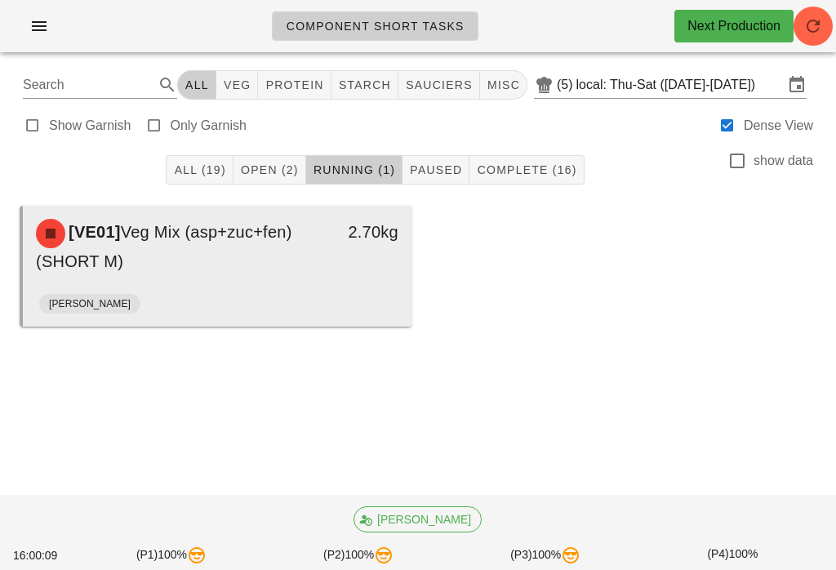
click at [337, 261] on div "2.70kg" at bounding box center [361, 246] width 96 height 75
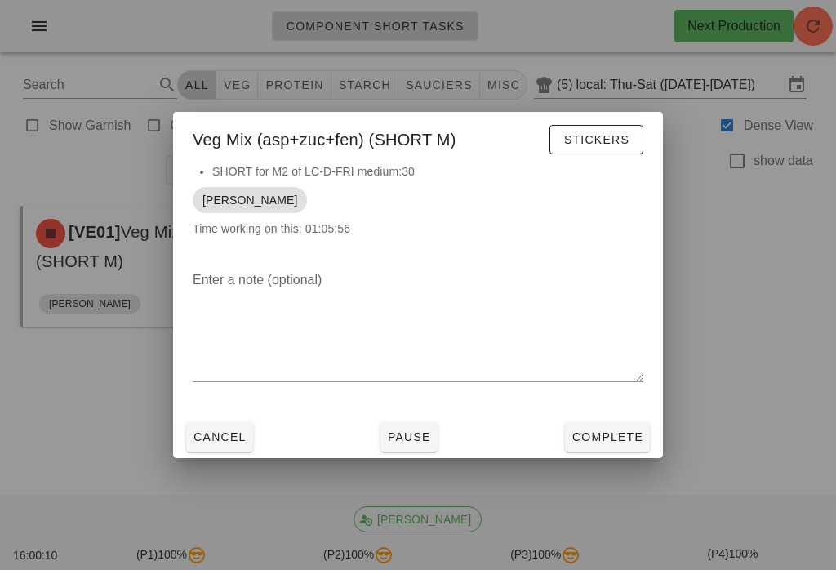
click at [608, 424] on button "Complete" at bounding box center [607, 436] width 85 height 29
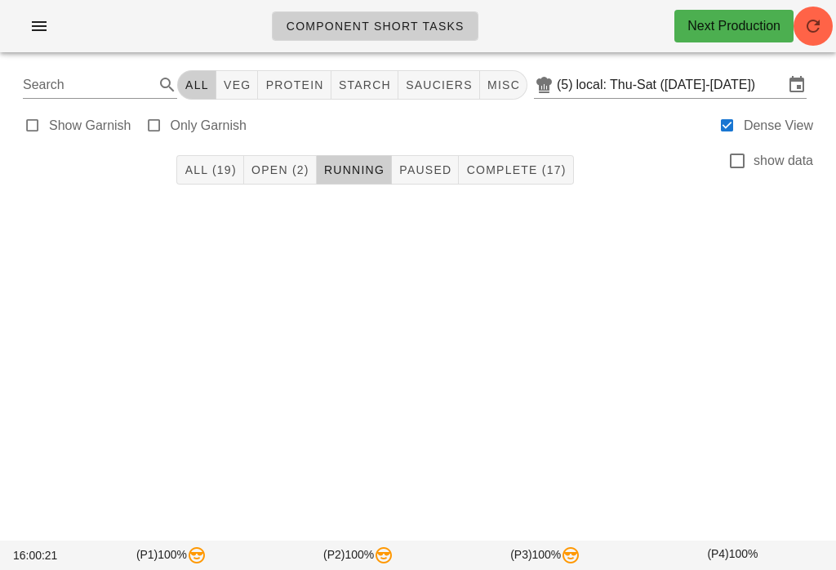
click at [287, 166] on span "Open (2)" at bounding box center [280, 169] width 59 height 13
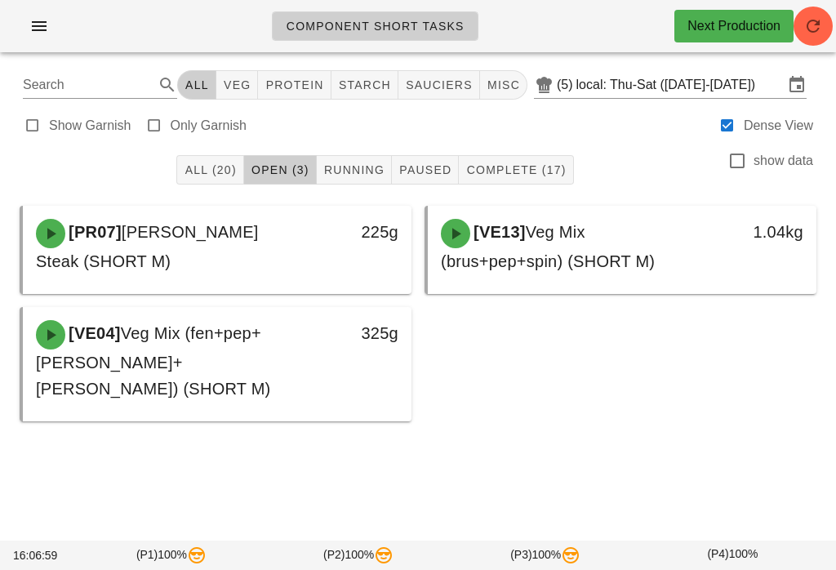
click at [198, 133] on label "Only Garnish" at bounding box center [209, 126] width 76 height 16
type input "garnish"
checkbox input "true"
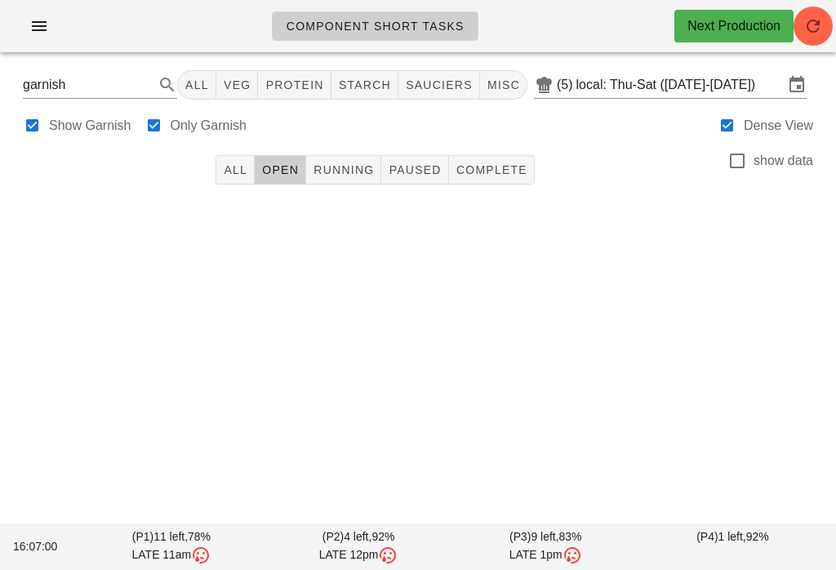
click at [341, 156] on button "Running" at bounding box center [343, 169] width 75 height 29
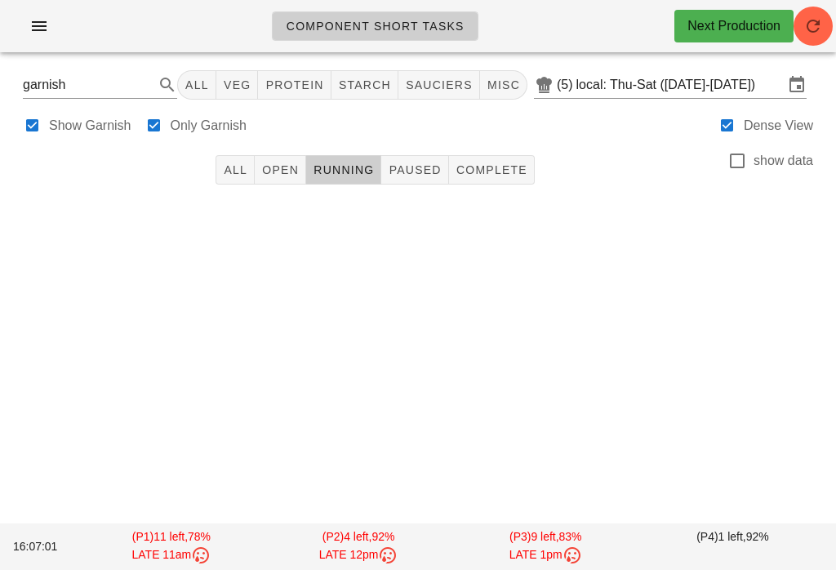
click at [250, 173] on button "All" at bounding box center [235, 169] width 39 height 29
click at [816, 7] on button "button" at bounding box center [813, 26] width 39 height 39
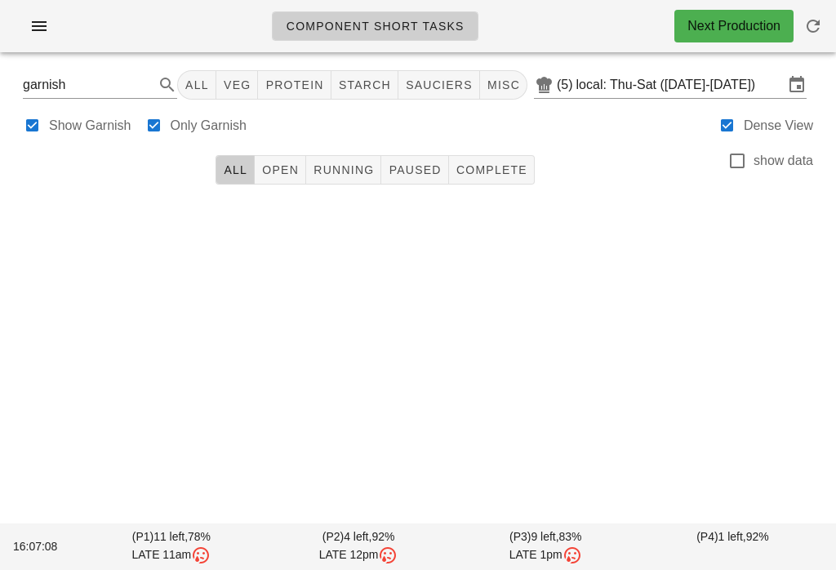
click at [483, 9] on ul "Component Short Tasks" at bounding box center [370, 26] width 236 height 59
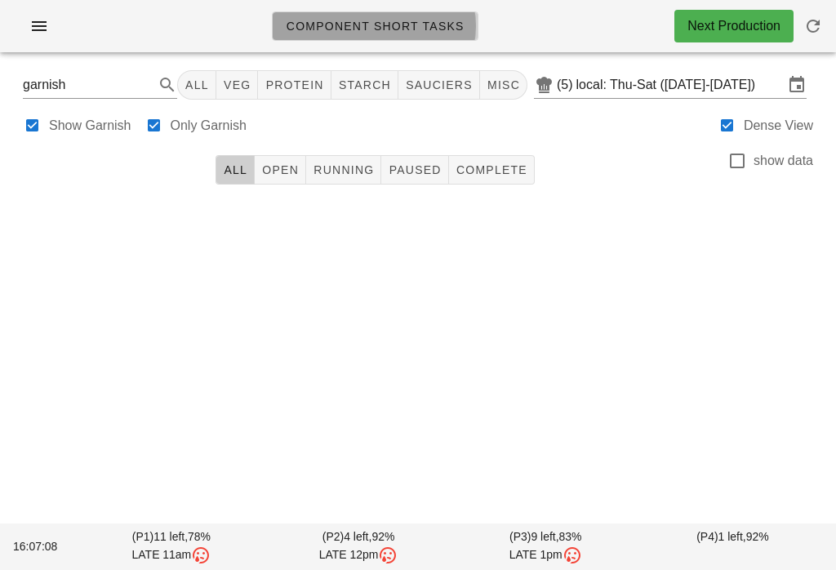
click at [412, 24] on span "Component Short Tasks" at bounding box center [375, 26] width 179 height 13
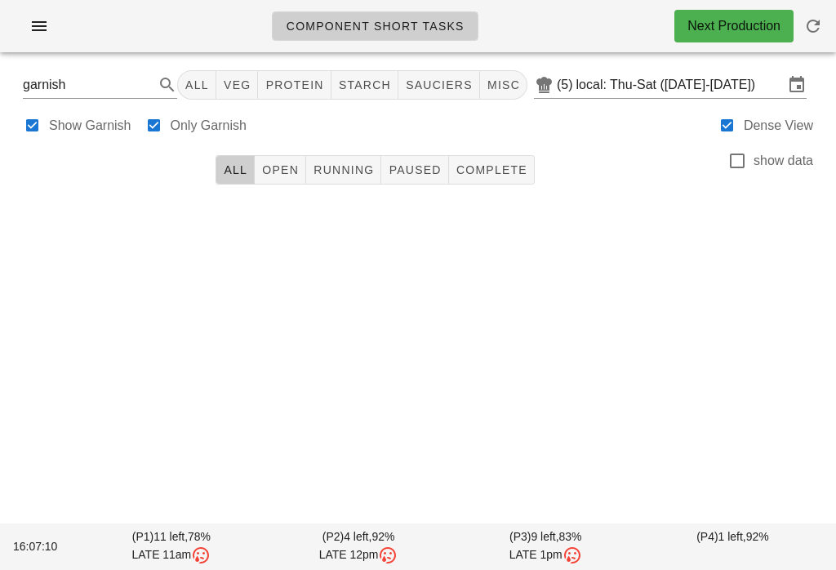
click at [221, 173] on button "All" at bounding box center [235, 169] width 39 height 29
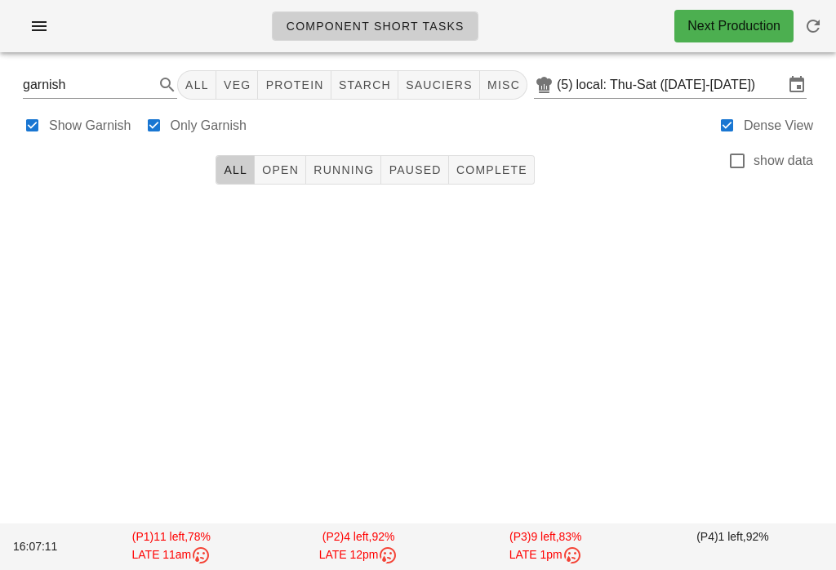
click at [191, 77] on button "All" at bounding box center [196, 84] width 39 height 29
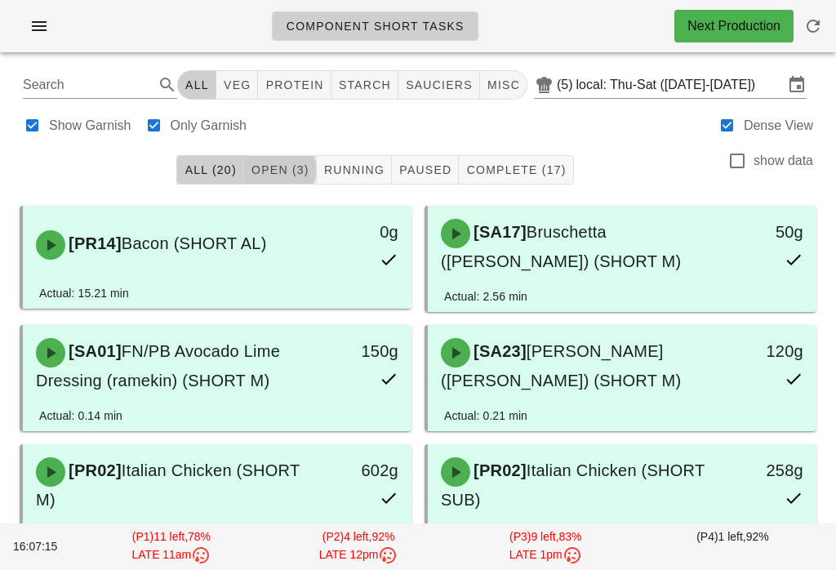
click at [298, 161] on button "Open (3)" at bounding box center [280, 169] width 73 height 29
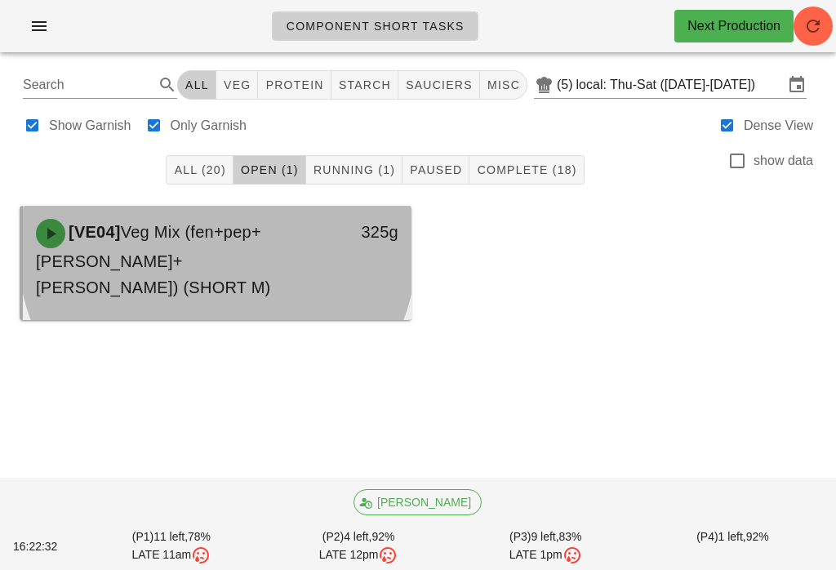
click at [348, 262] on div "325g" at bounding box center [361, 259] width 96 height 101
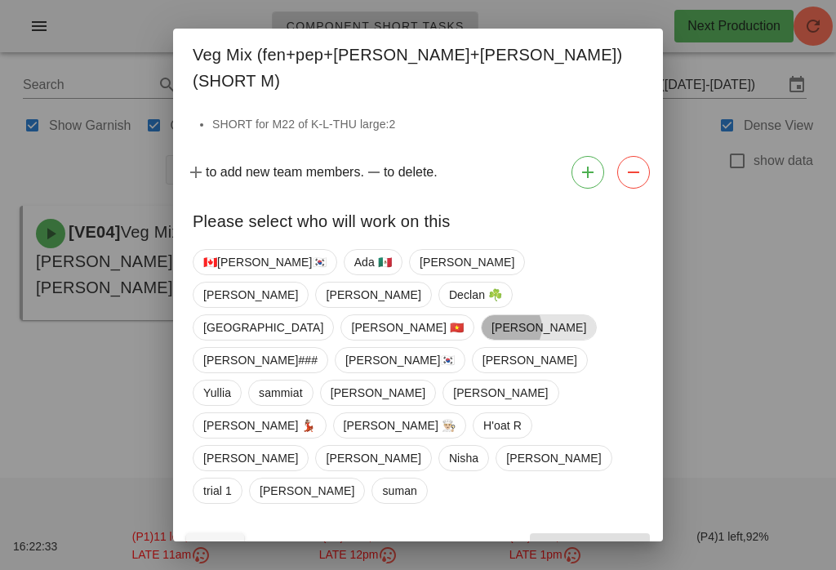
click at [492, 332] on span "[PERSON_NAME]" at bounding box center [539, 327] width 95 height 24
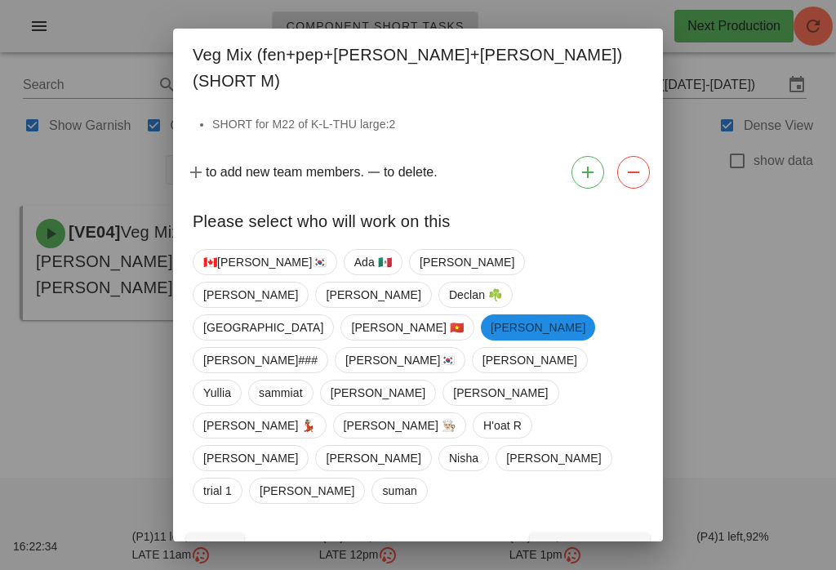
click at [577, 533] on button "Confirm Start" at bounding box center [590, 547] width 120 height 29
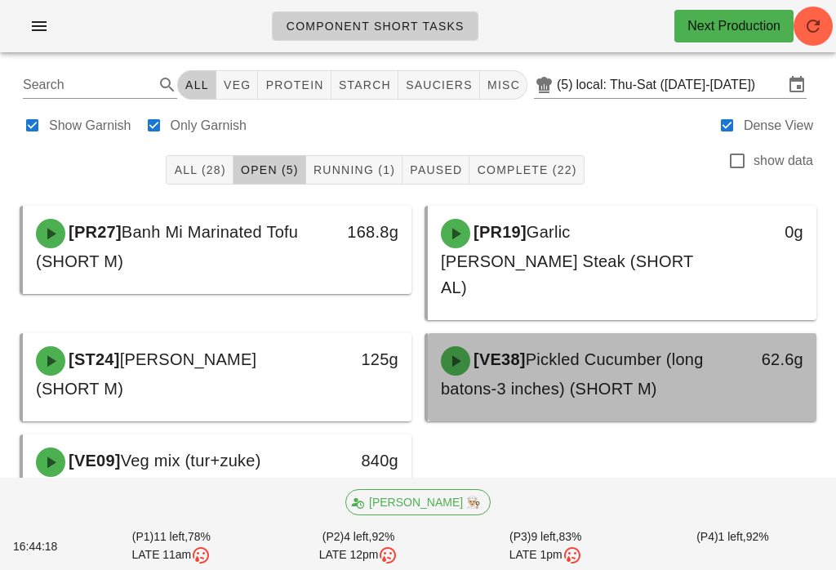
click at [722, 336] on div "62.6g" at bounding box center [766, 373] width 96 height 75
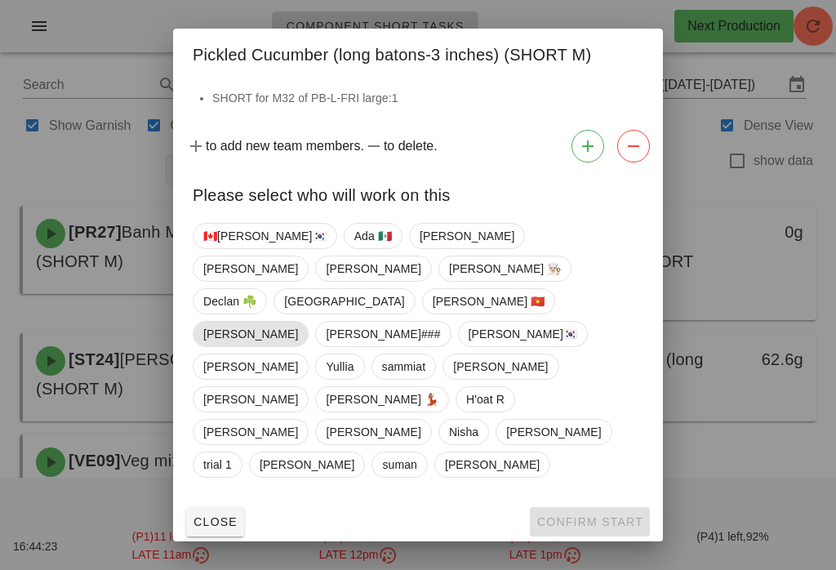
click at [298, 322] on span "[PERSON_NAME]" at bounding box center [250, 334] width 95 height 24
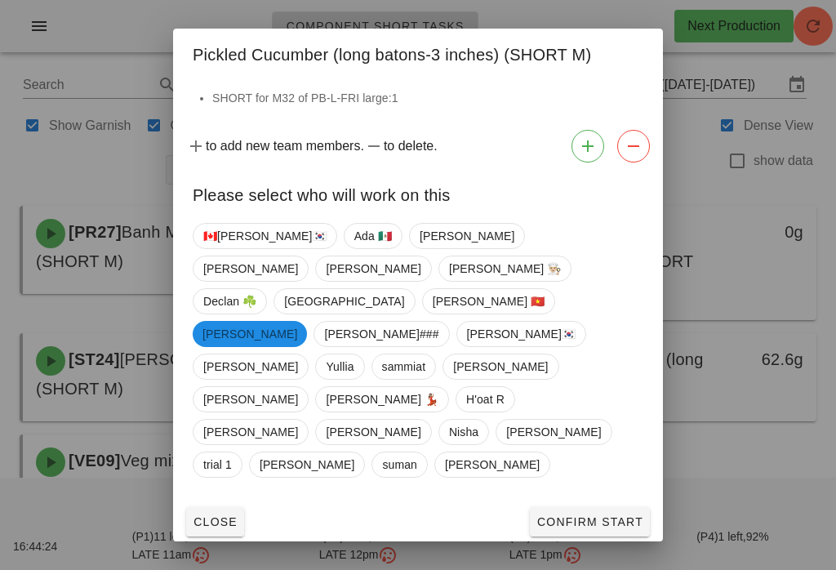
click at [605, 450] on div "🇨🇦[PERSON_NAME]🇰🇷 Ada 🇲🇽 [PERSON_NAME] [PERSON_NAME] [PERSON_NAME] 👨🏼‍🍳 Declan …" at bounding box center [418, 358] width 490 height 284
click at [611, 515] on span "Confirm Start" at bounding box center [590, 521] width 107 height 13
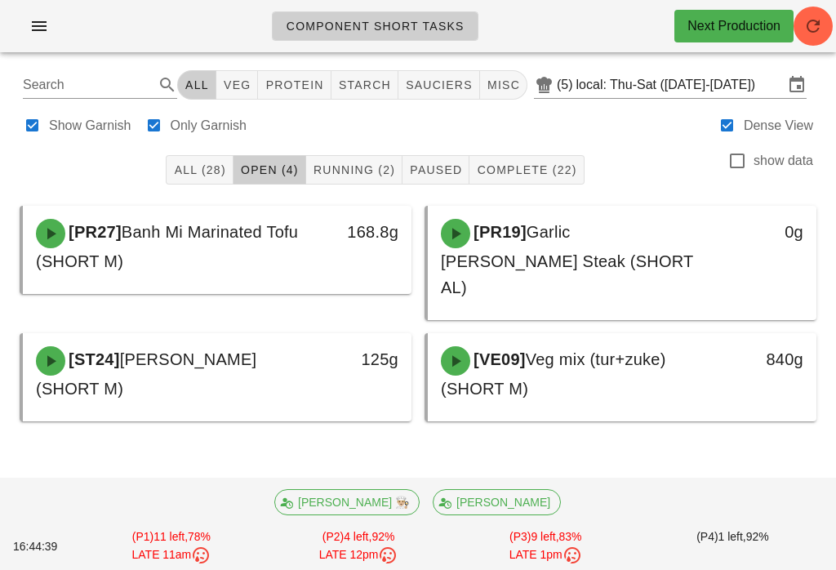
click at [342, 139] on div "Show Garnish Only Garnish Dense View" at bounding box center [418, 124] width 817 height 39
click at [346, 167] on span "Running (2)" at bounding box center [354, 169] width 82 height 13
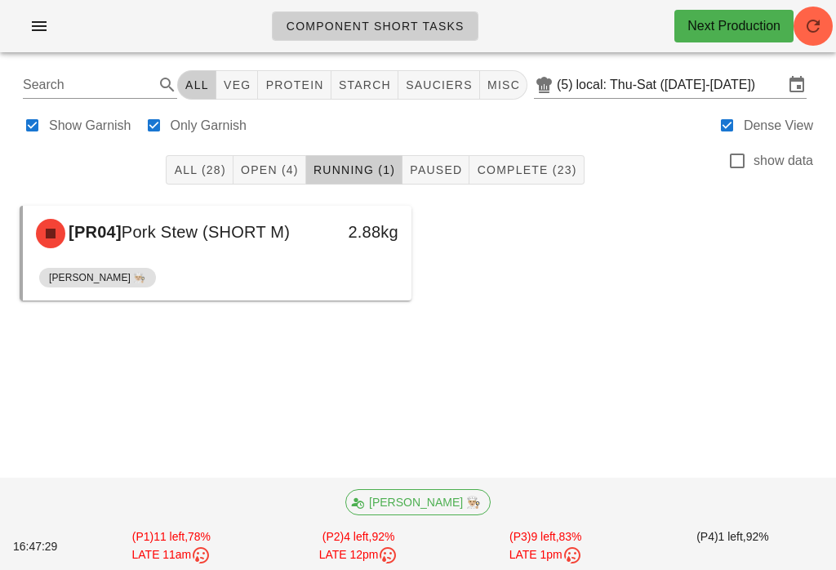
click at [274, 158] on button "Open (4)" at bounding box center [270, 169] width 73 height 29
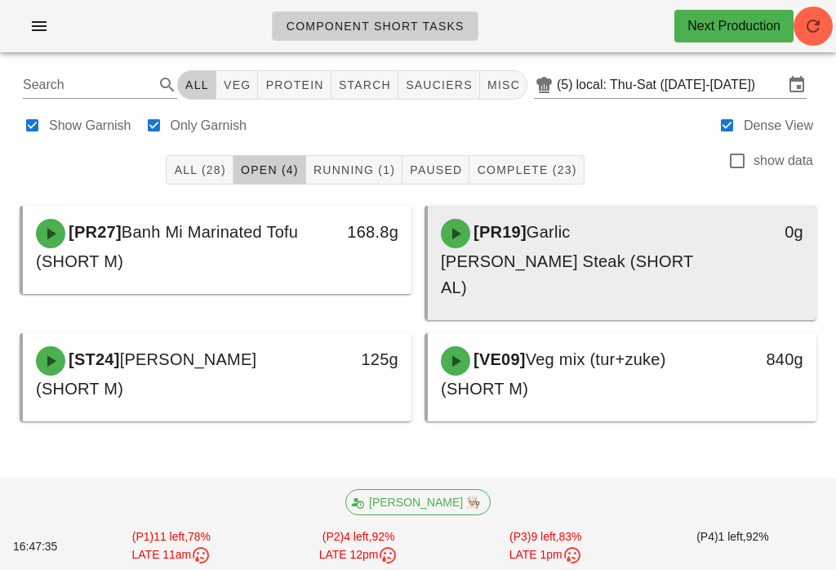
click at [673, 226] on span "Garlic [PERSON_NAME] Steak (SHORT AL)" at bounding box center [567, 259] width 252 height 73
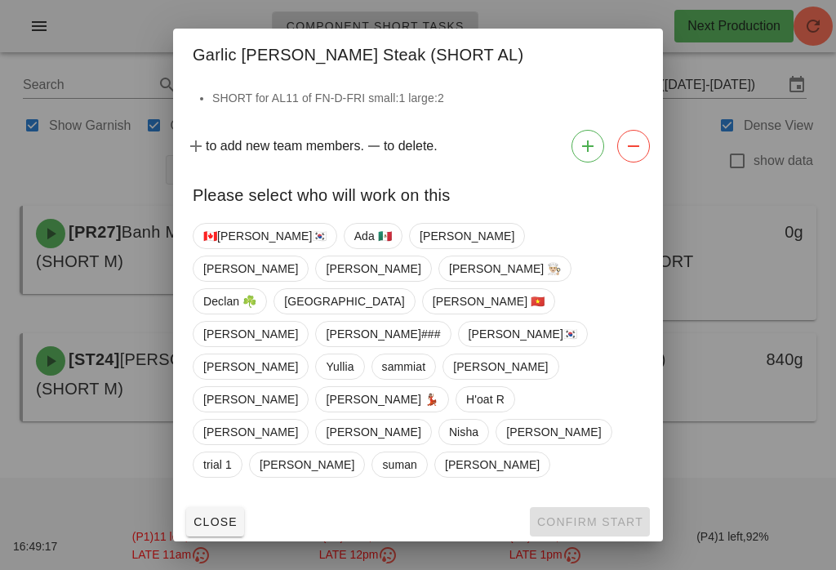
click at [804, 207] on div at bounding box center [418, 285] width 836 height 570
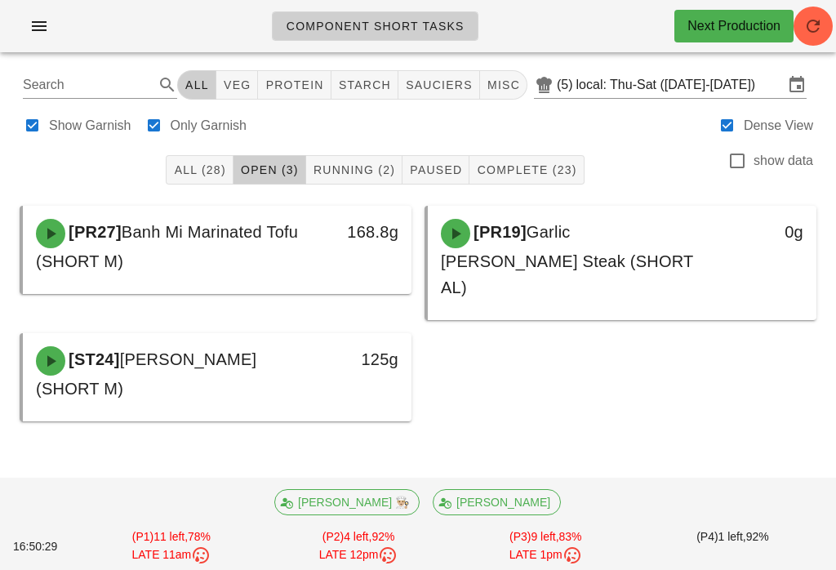
click at [373, 163] on span "Running (2)" at bounding box center [354, 169] width 82 height 13
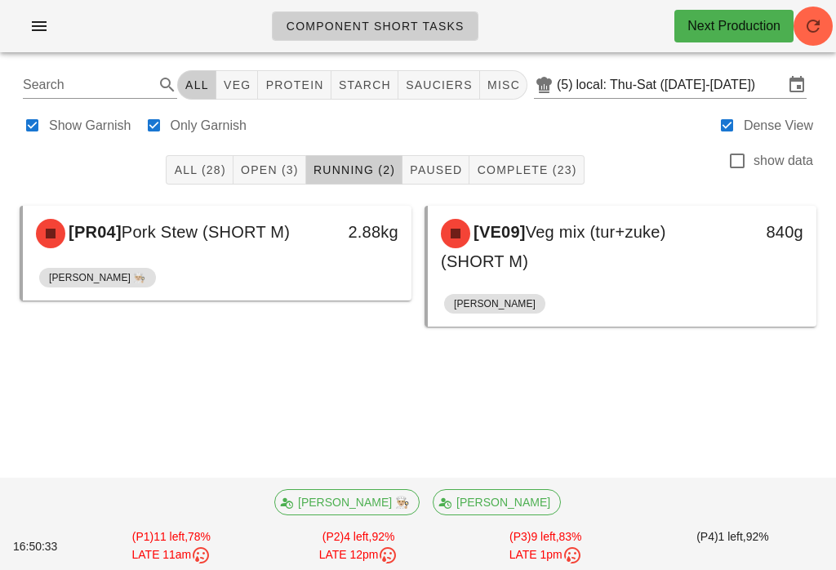
click at [181, 157] on button "All (28)" at bounding box center [199, 169] width 67 height 29
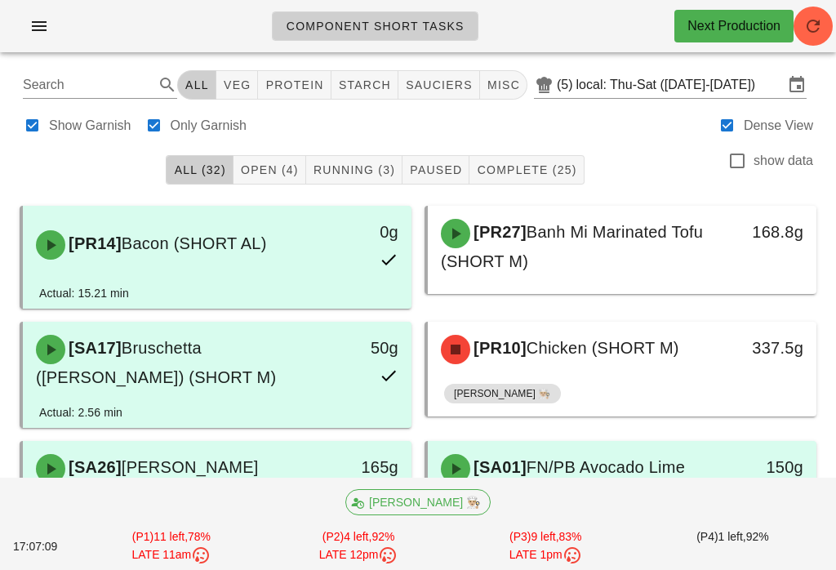
click at [269, 163] on span "Open (4)" at bounding box center [269, 169] width 59 height 13
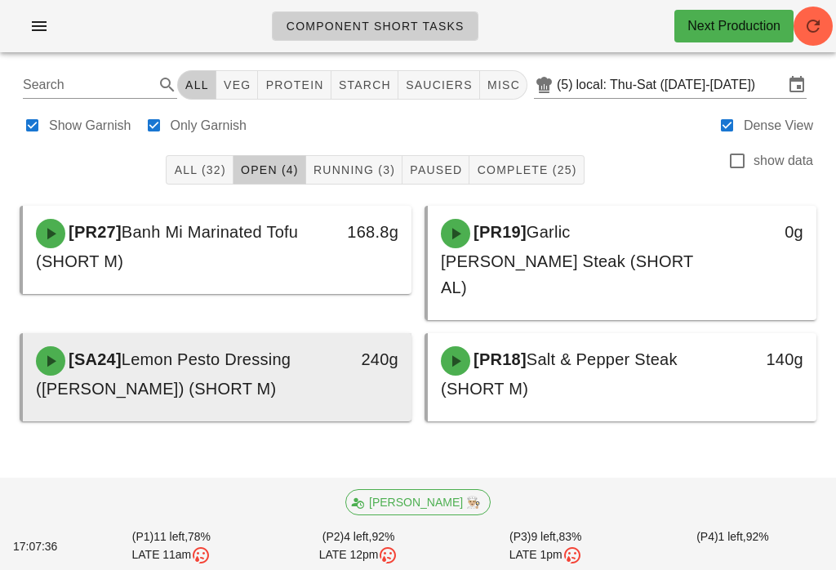
click at [352, 346] on div "240g" at bounding box center [361, 359] width 76 height 26
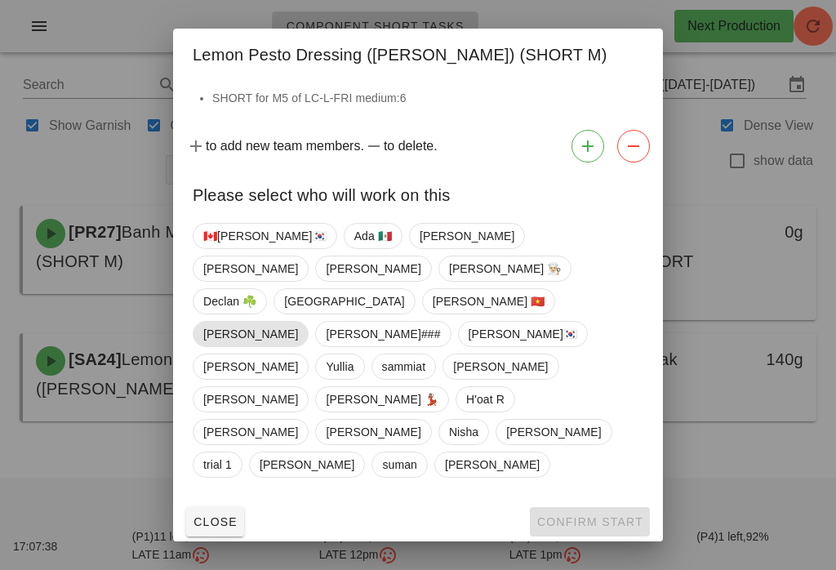
click at [298, 322] on span "[PERSON_NAME]" at bounding box center [250, 334] width 95 height 24
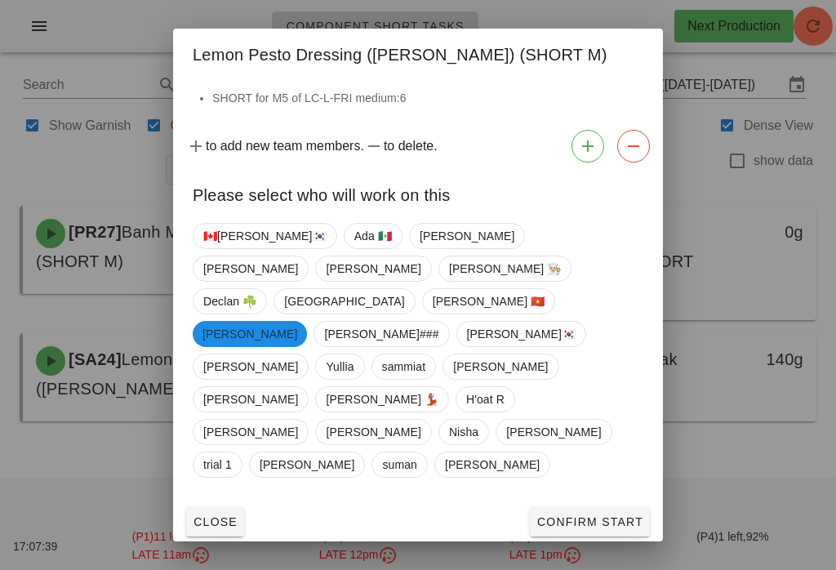
click at [619, 515] on span "Confirm Start" at bounding box center [590, 521] width 107 height 13
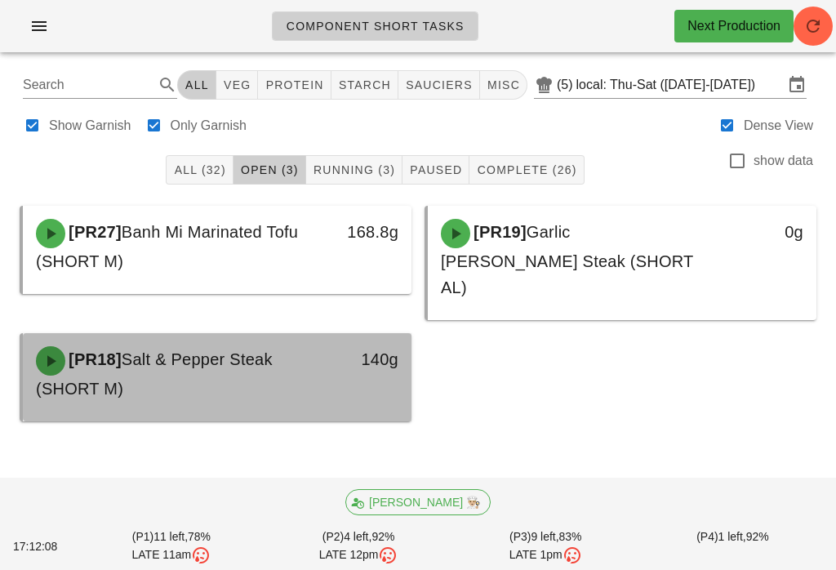
click at [371, 365] on div "140g" at bounding box center [361, 373] width 96 height 75
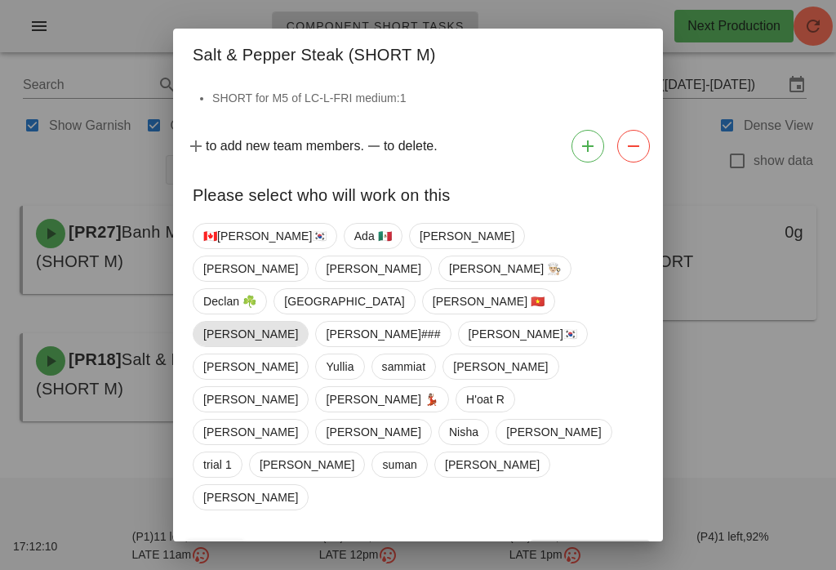
click at [298, 322] on span "[PERSON_NAME]" at bounding box center [250, 334] width 95 height 24
click at [594, 548] on span "Confirm Start" at bounding box center [590, 554] width 107 height 13
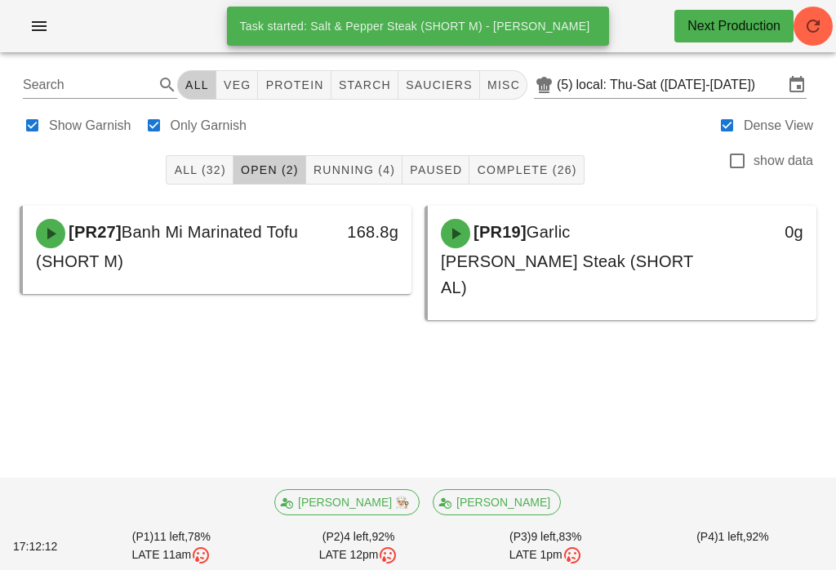
click at [351, 176] on span "Running (4)" at bounding box center [354, 169] width 82 height 13
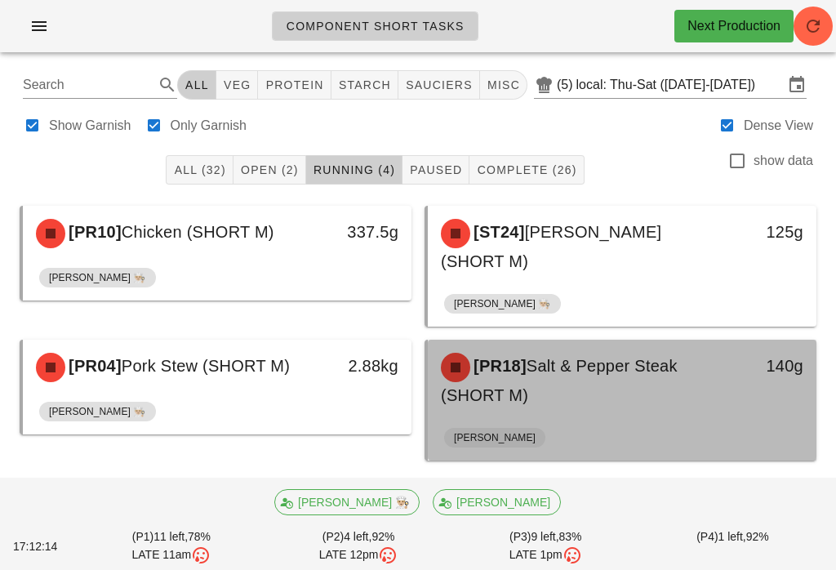
click at [595, 398] on div "[PR18] Salt & Pepper Steak (SHORT M)" at bounding box center [574, 380] width 287 height 75
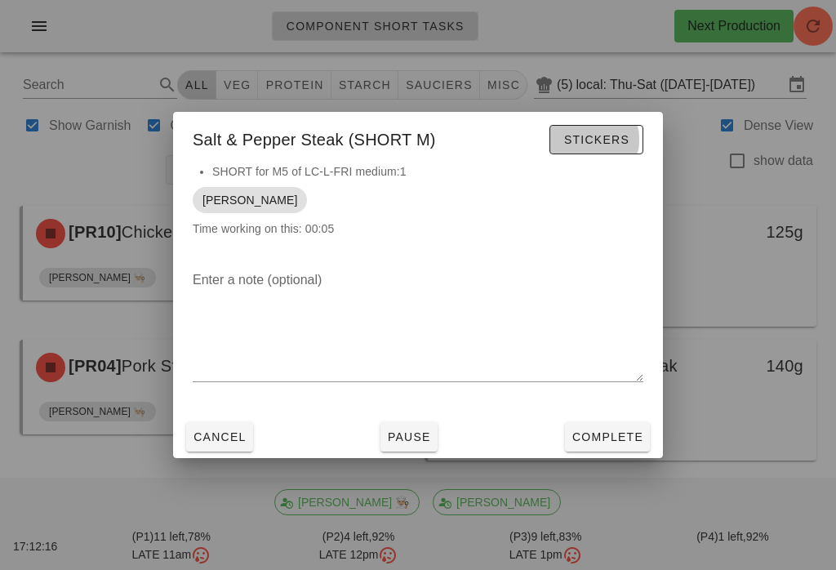
click at [609, 146] on span "Stickers" at bounding box center [596, 139] width 66 height 13
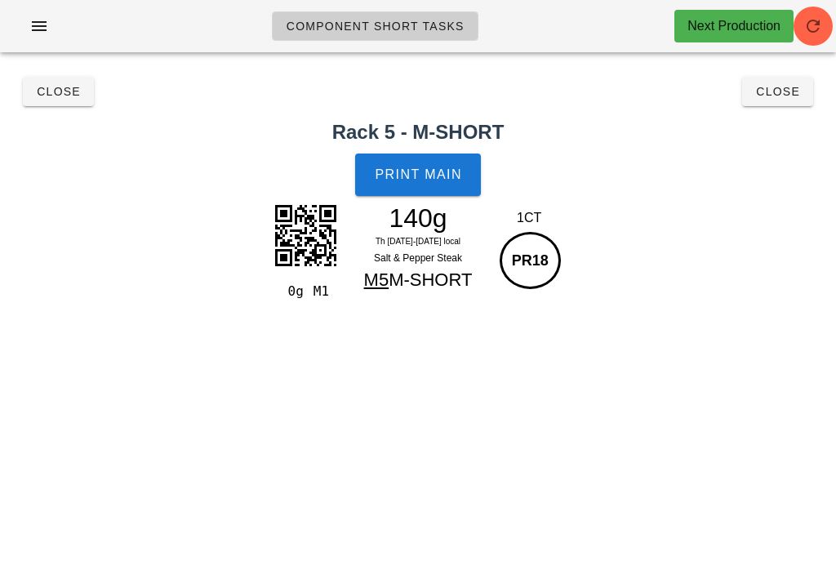
click at [796, 88] on span "Close" at bounding box center [777, 91] width 45 height 13
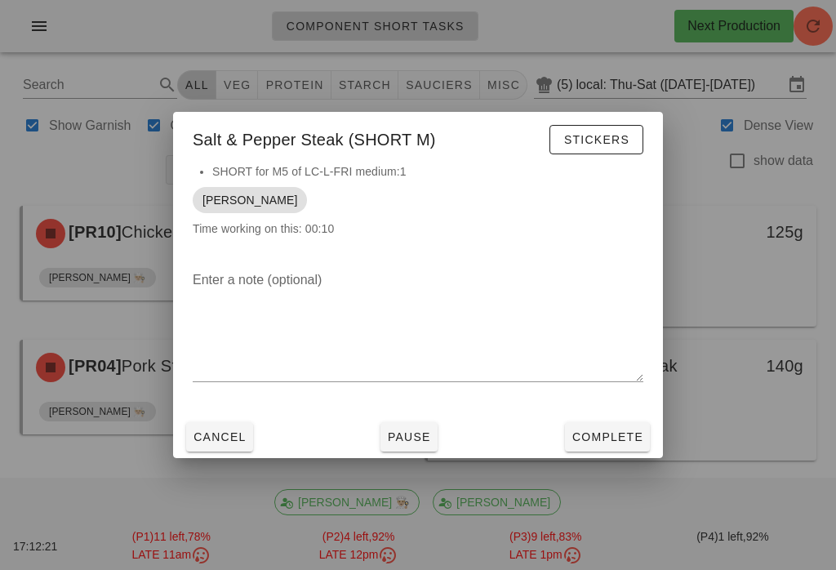
click at [746, 447] on div at bounding box center [418, 285] width 836 height 570
